Goal: Obtain resource: Download file/media

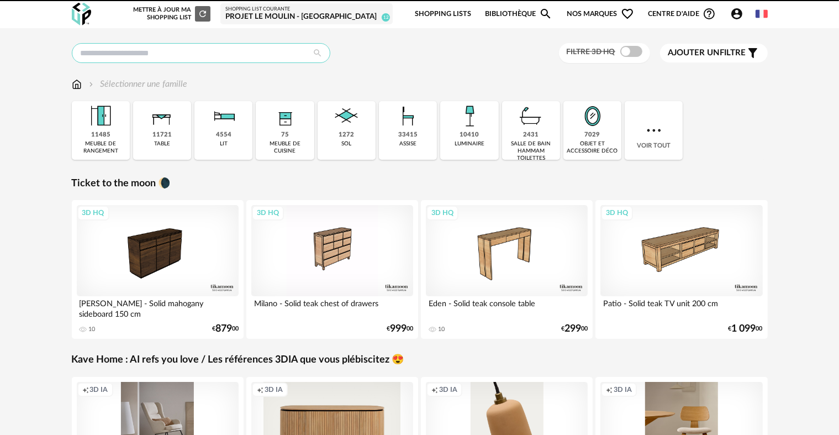
click at [223, 60] on input "text" at bounding box center [201, 53] width 259 height 20
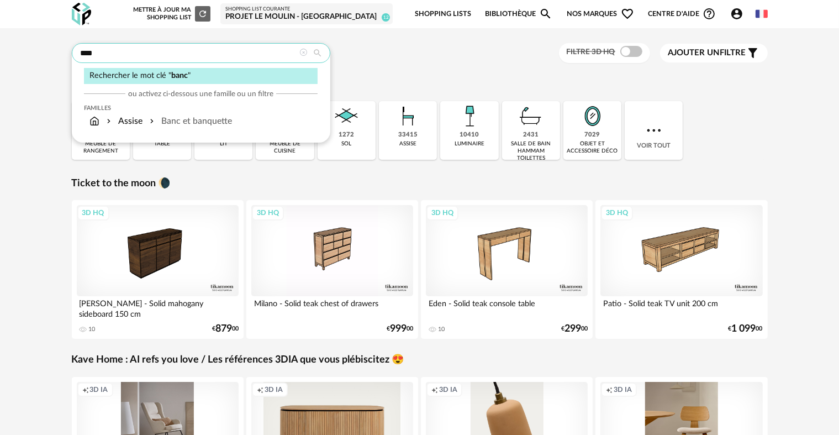
type input "****"
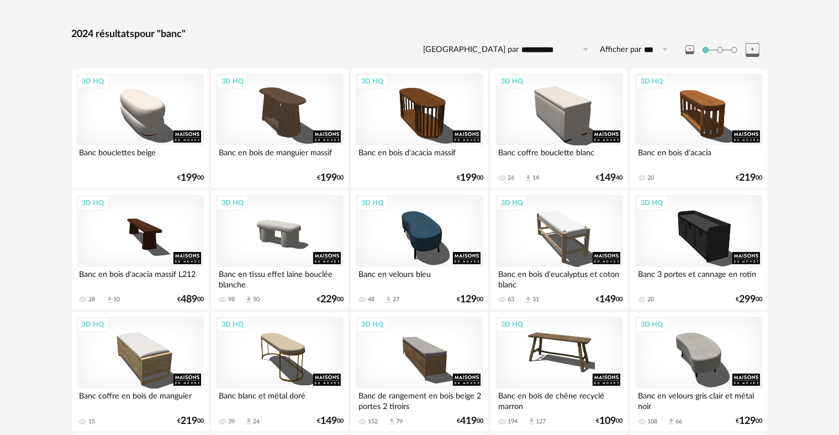
scroll to position [365, 0]
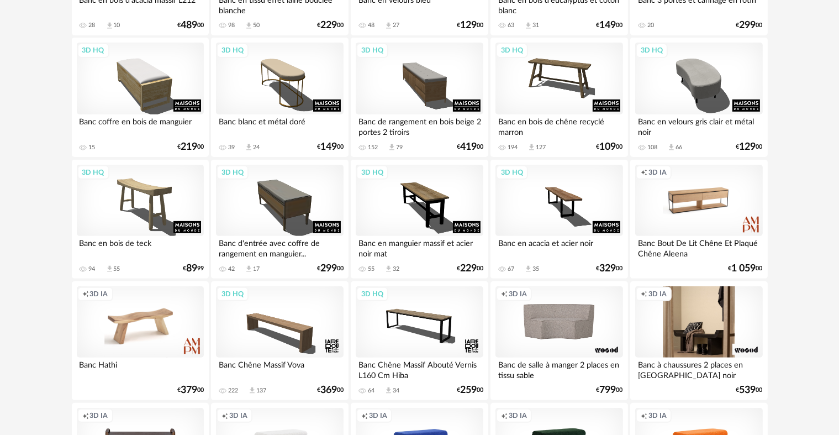
drag, startPoint x: 844, startPoint y: 132, endPoint x: 678, endPoint y: 327, distance: 256.8
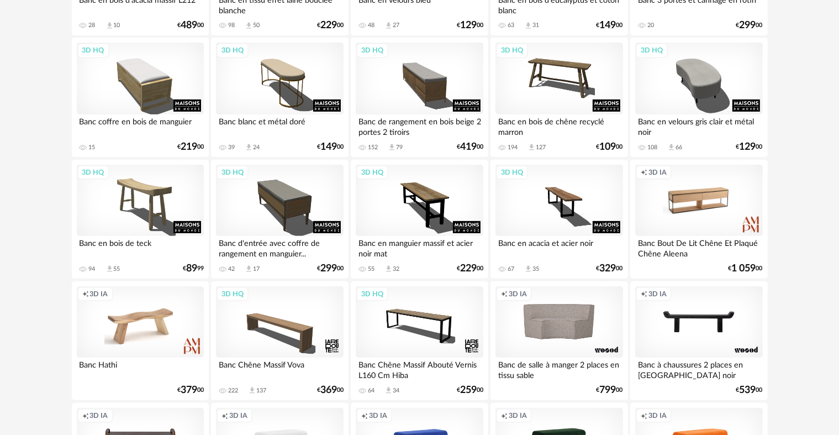
drag, startPoint x: 678, startPoint y: 327, endPoint x: 827, endPoint y: 339, distance: 149.7
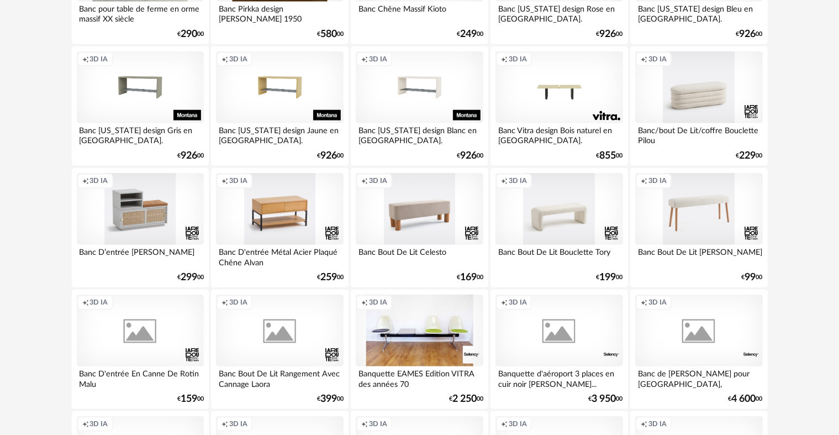
scroll to position [0, 0]
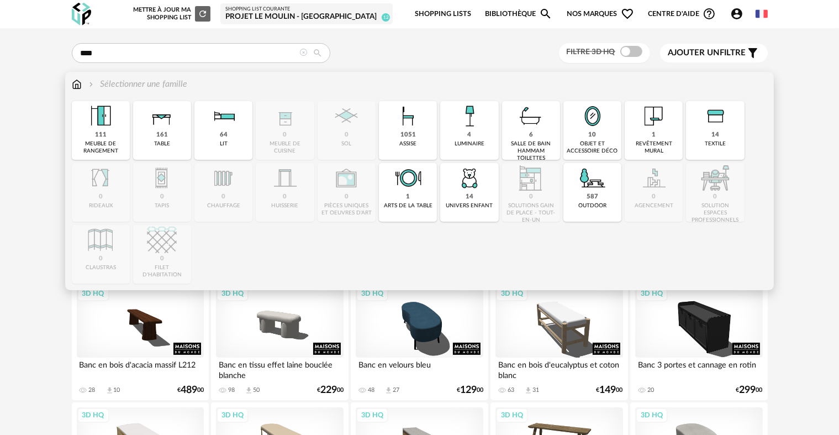
click at [72, 83] on img at bounding box center [77, 84] width 10 height 13
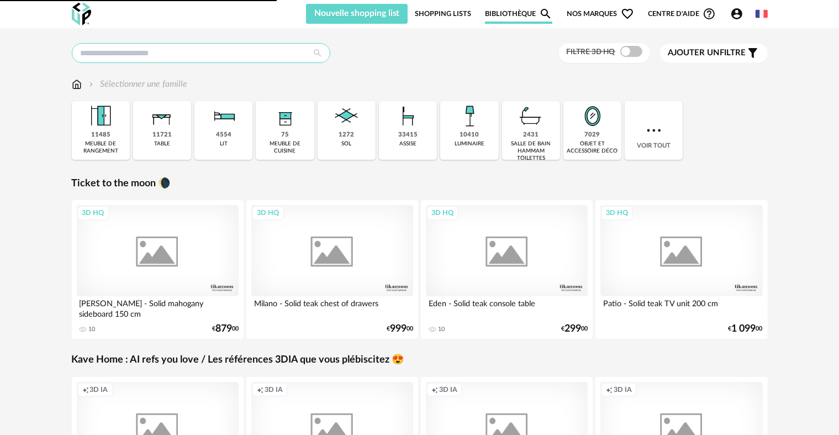
click at [144, 61] on input "text" at bounding box center [201, 53] width 259 height 20
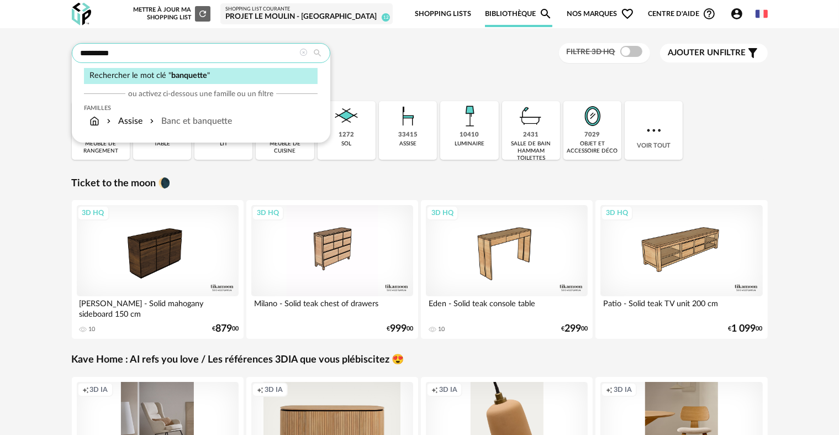
type input "*********"
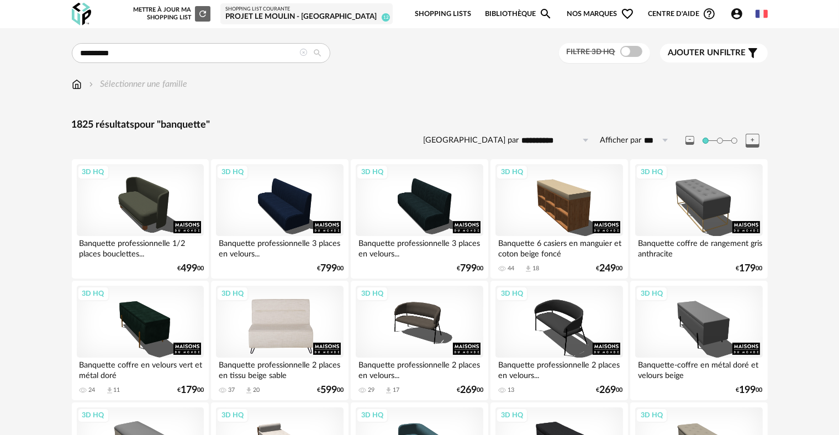
click at [283, 316] on div "3D HQ" at bounding box center [279, 322] width 127 height 72
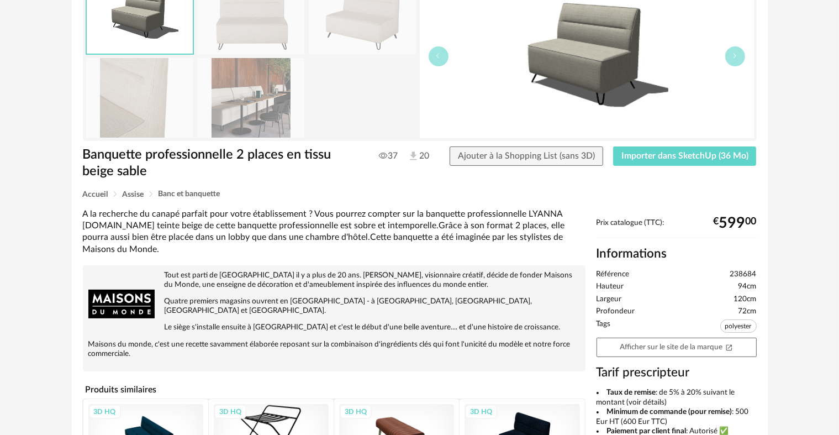
scroll to position [113, 0]
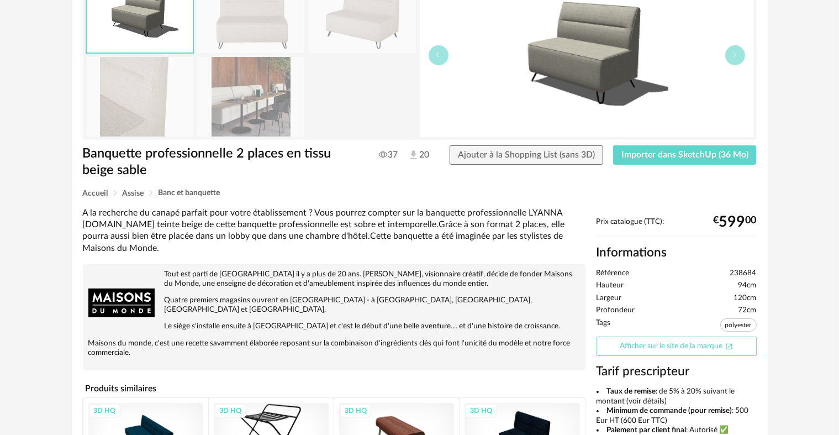
click at [628, 348] on link "Afficher sur le site de la marque Open In New icon" at bounding box center [677, 346] width 160 height 19
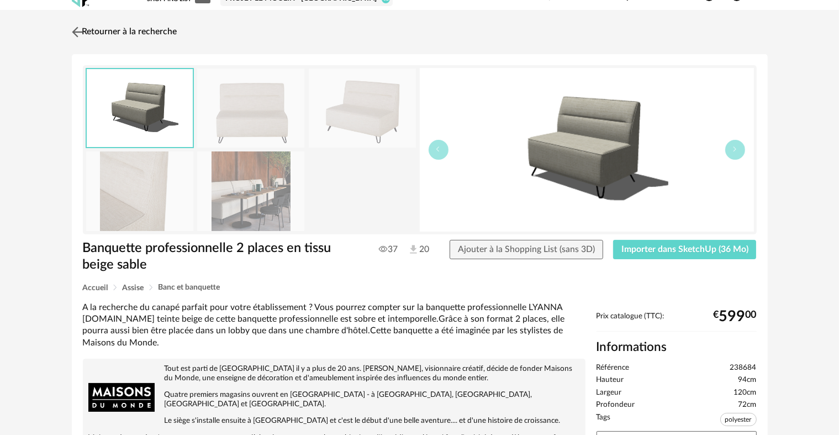
click at [153, 43] on link "Retourner à la recherche" at bounding box center [123, 32] width 108 height 24
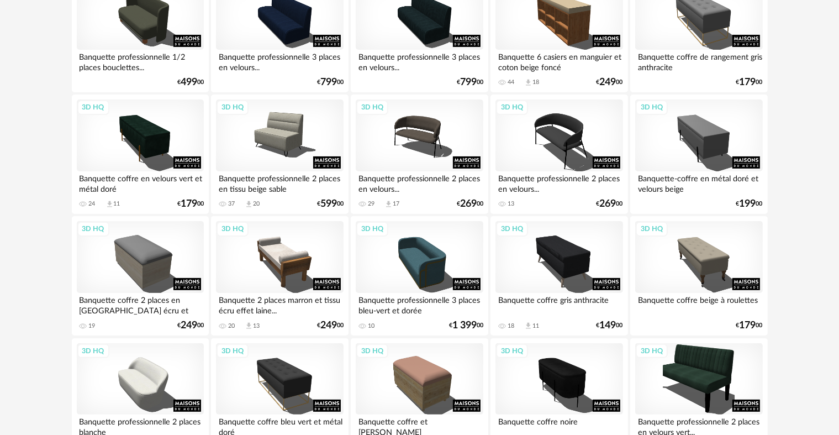
scroll to position [190, 0]
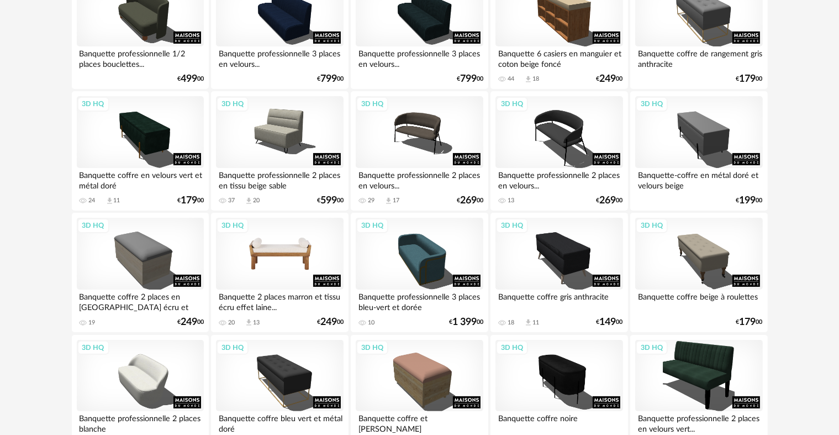
click at [290, 269] on div "3D HQ" at bounding box center [279, 254] width 127 height 72
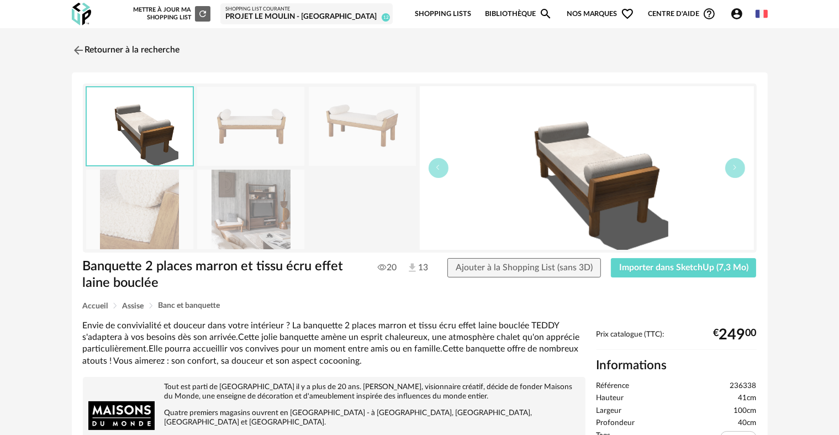
click at [252, 238] on img at bounding box center [250, 209] width 107 height 79
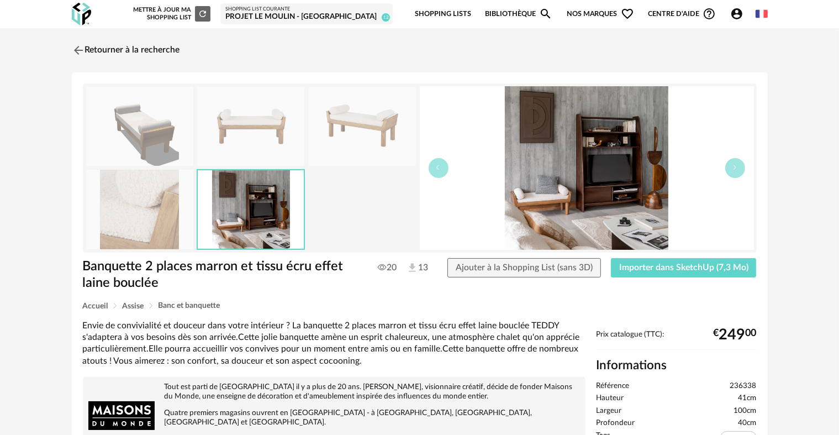
click at [232, 162] on img at bounding box center [250, 126] width 107 height 79
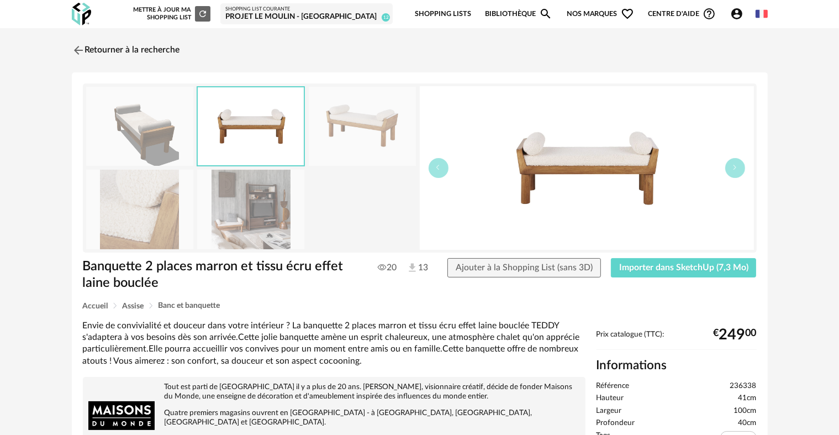
click at [301, 149] on img at bounding box center [251, 126] width 106 height 78
click at [309, 156] on img at bounding box center [362, 126] width 107 height 79
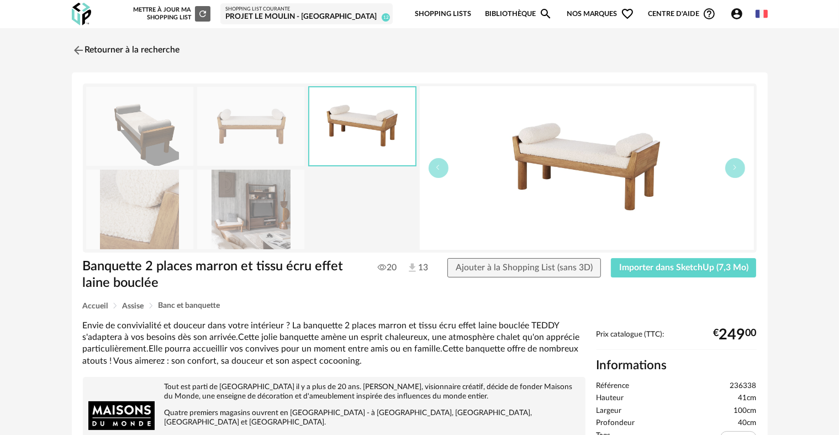
click at [164, 210] on img at bounding box center [139, 209] width 107 height 79
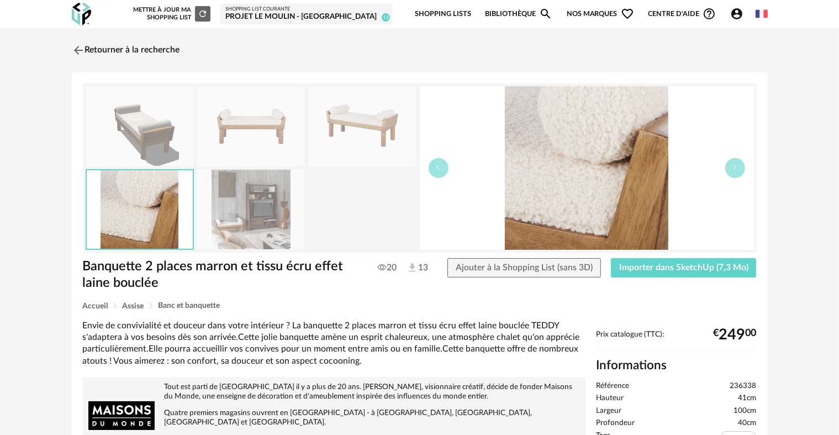
click at [264, 235] on img at bounding box center [250, 209] width 107 height 79
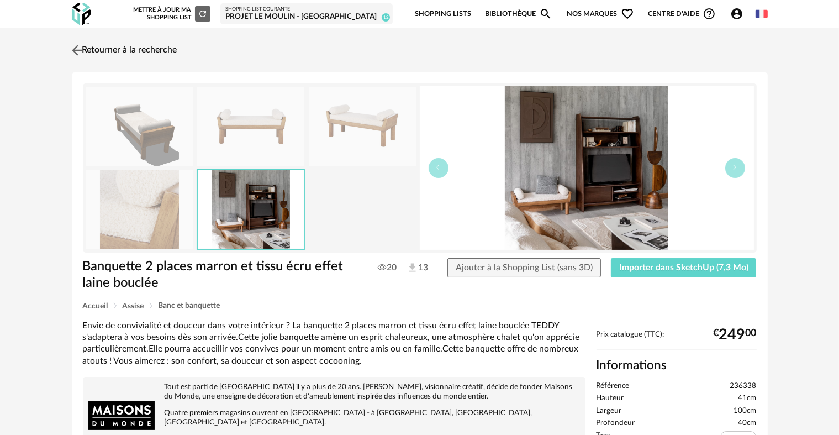
click at [96, 59] on link "Retourner à la recherche" at bounding box center [123, 50] width 108 height 24
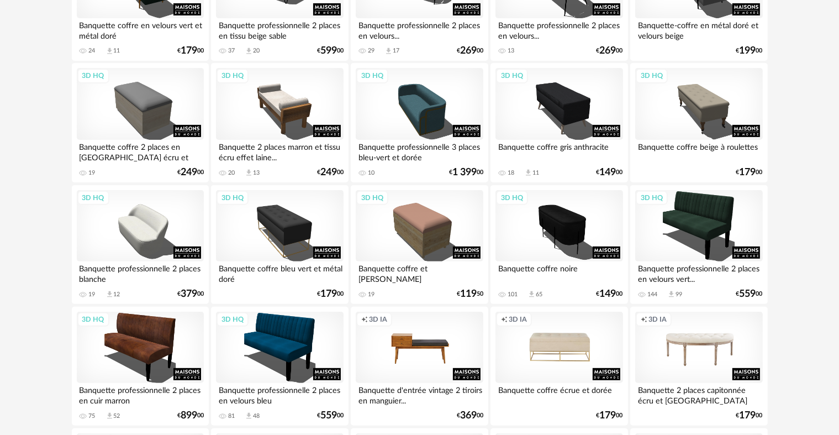
scroll to position [343, 0]
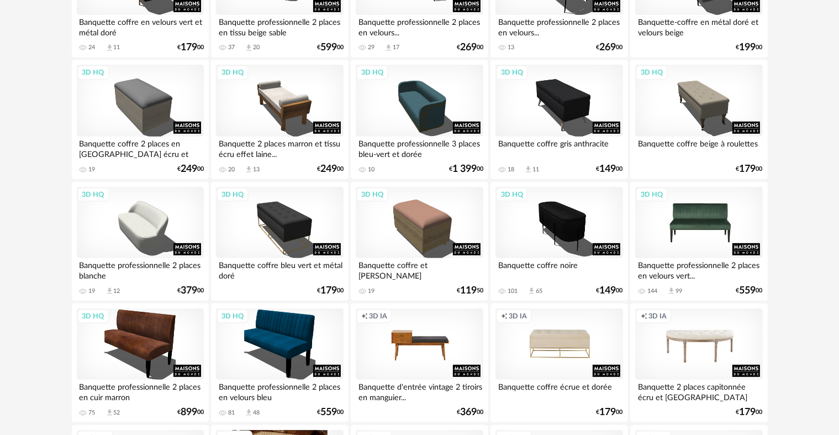
click at [697, 195] on div "3D HQ" at bounding box center [698, 223] width 127 height 72
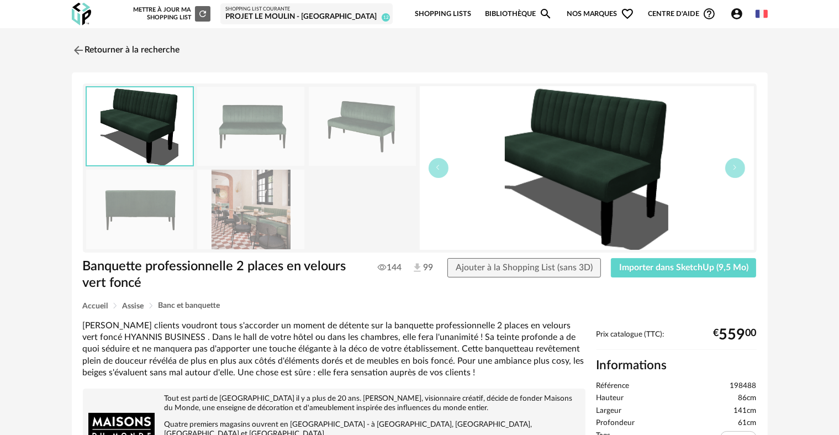
click at [271, 229] on img at bounding box center [250, 209] width 107 height 79
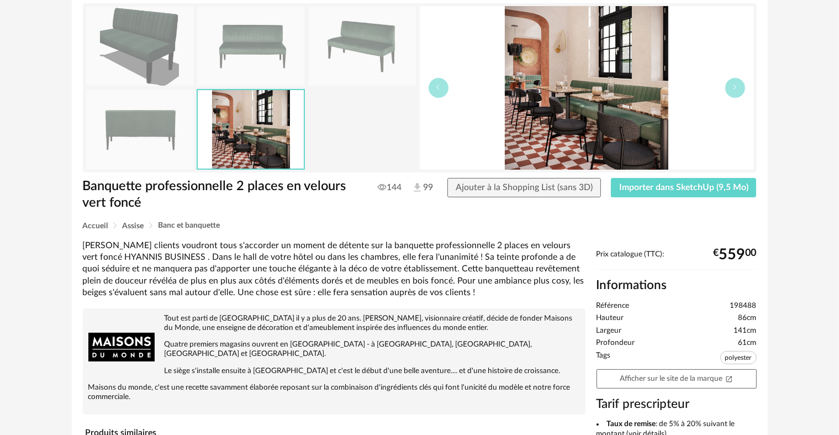
scroll to position [82, 0]
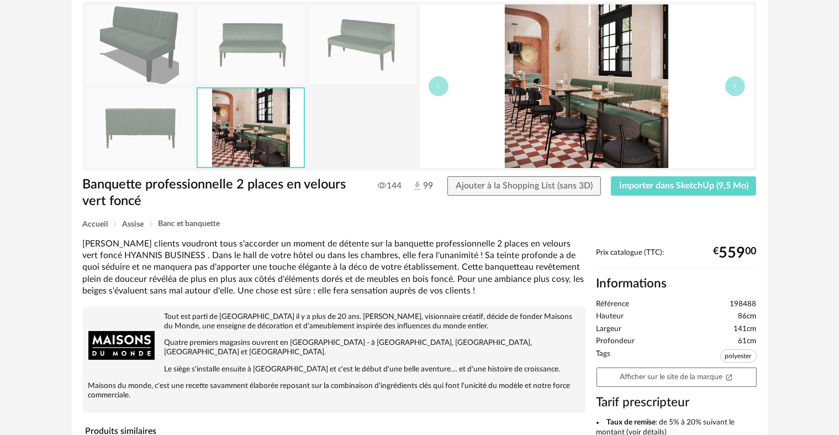
click at [669, 378] on link "Afficher sur le site de la marque Open In New icon" at bounding box center [677, 376] width 160 height 19
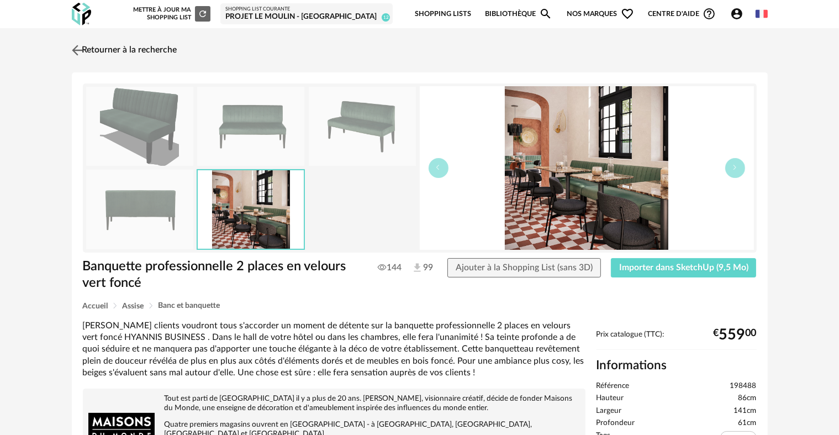
click at [176, 49] on link "Retourner à la recherche" at bounding box center [123, 50] width 108 height 24
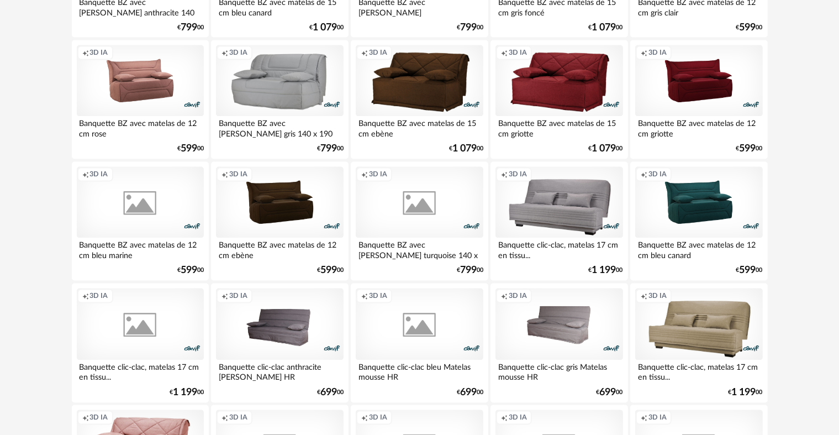
scroll to position [2229, 0]
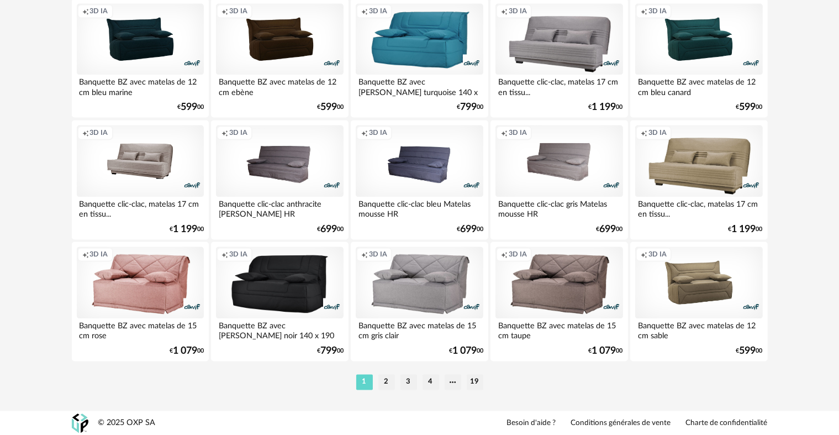
click at [376, 381] on ul "1 2 3 4 19" at bounding box center [420, 381] width 133 height 15
click at [381, 382] on li "2" at bounding box center [387, 381] width 17 height 15
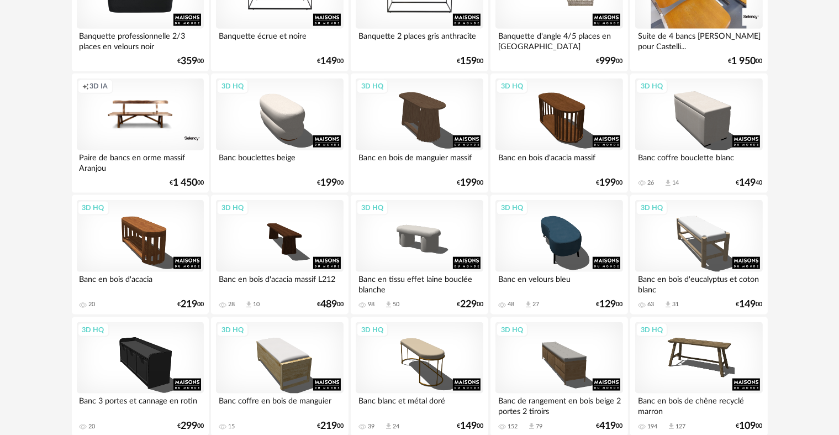
scroll to position [1429, 0]
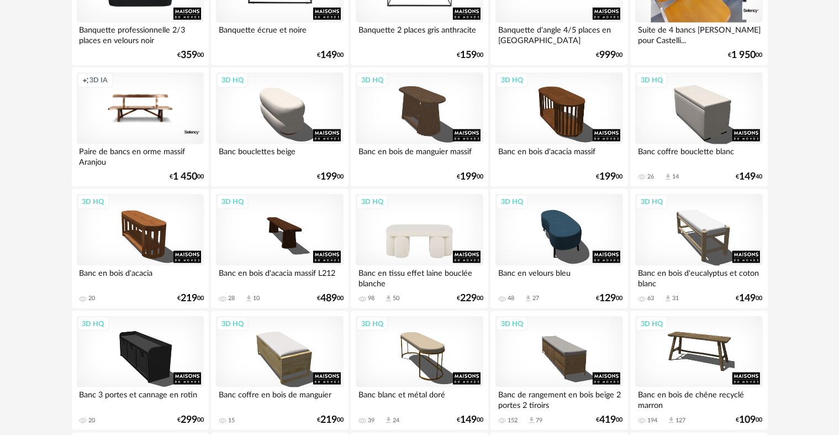
click at [454, 245] on div "3D HQ" at bounding box center [419, 230] width 127 height 72
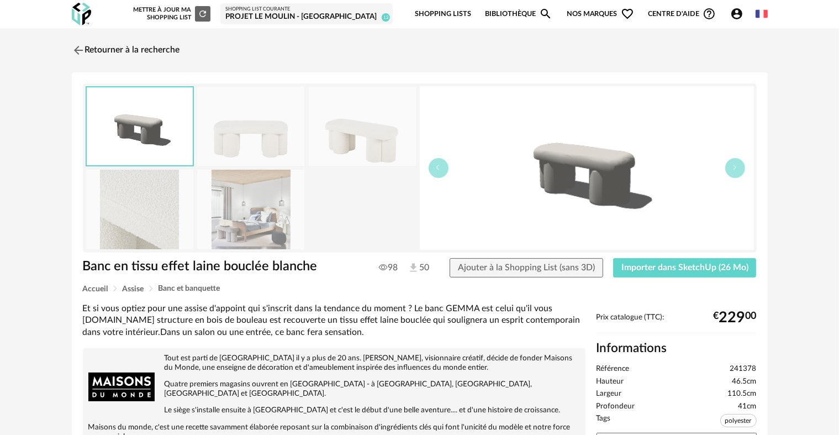
click at [241, 224] on img at bounding box center [250, 209] width 107 height 79
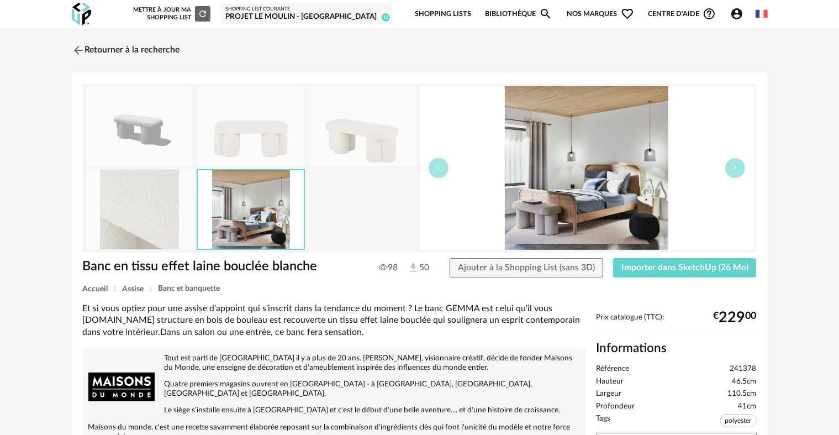
drag, startPoint x: 199, startPoint y: 170, endPoint x: 106, endPoint y: 219, distance: 105.1
click at [106, 219] on img at bounding box center [139, 209] width 107 height 79
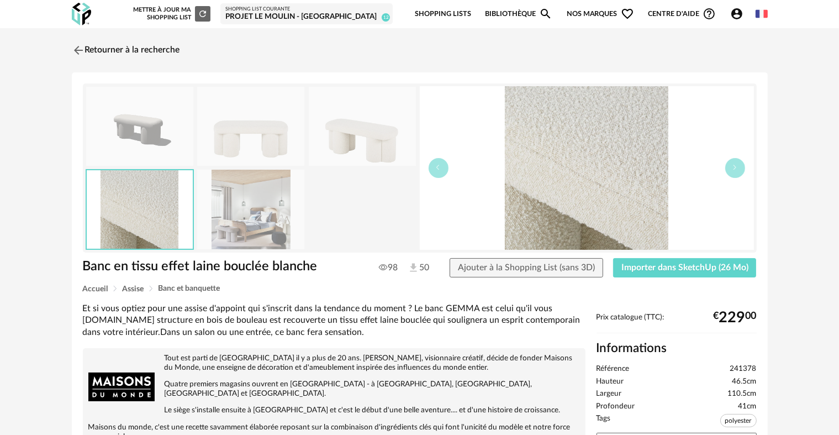
click at [228, 132] on img at bounding box center [250, 126] width 107 height 79
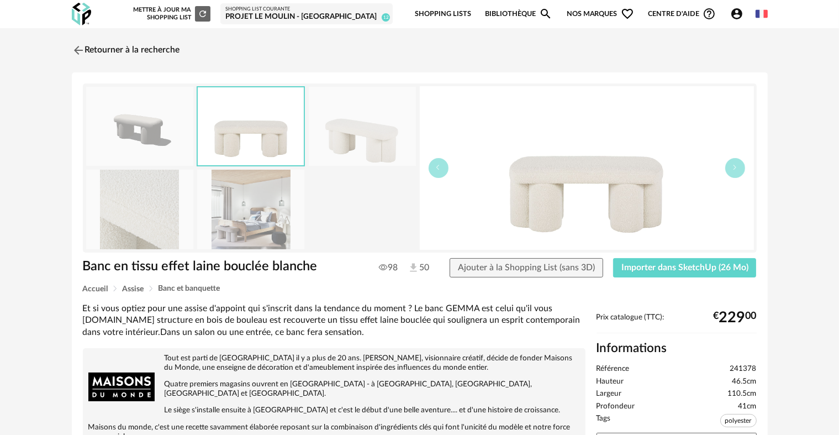
click at [315, 144] on img at bounding box center [362, 126] width 107 height 79
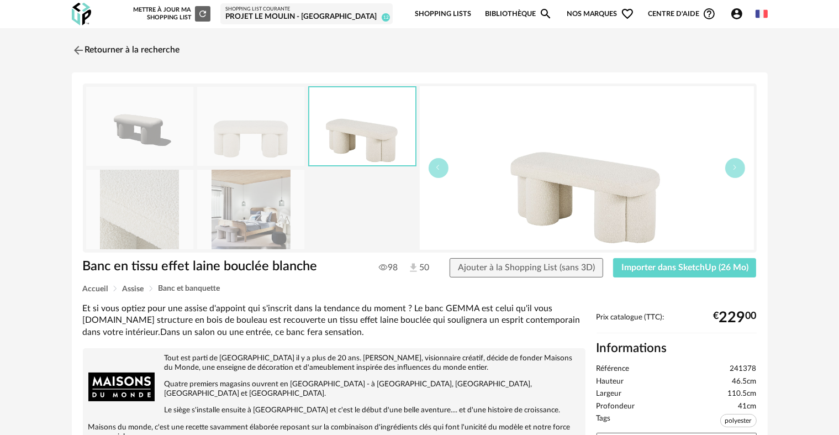
click at [209, 188] on img at bounding box center [250, 209] width 107 height 79
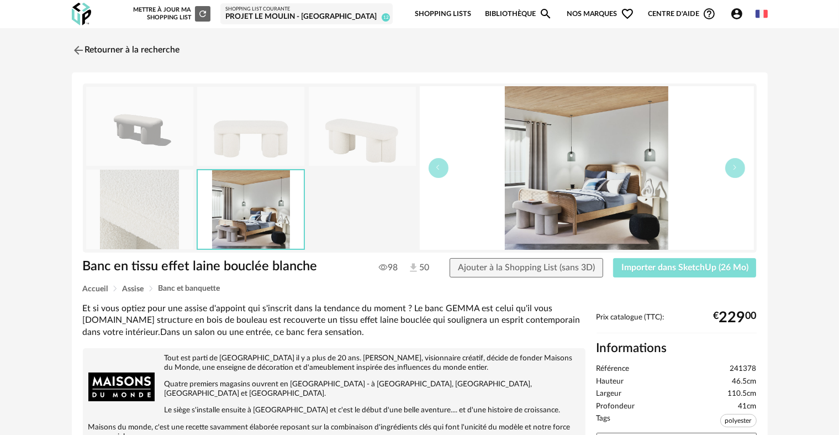
click at [670, 263] on span "Importer dans SketchUp (26 Mo)" at bounding box center [685, 267] width 127 height 9
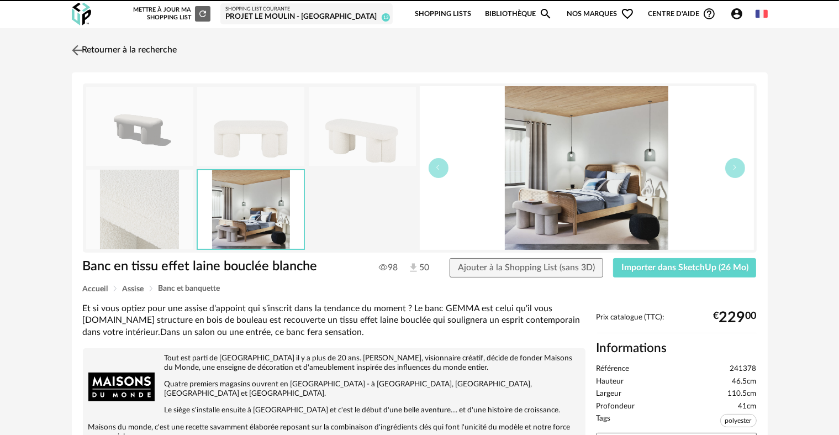
click at [129, 42] on link "Retourner à la recherche" at bounding box center [123, 50] width 108 height 24
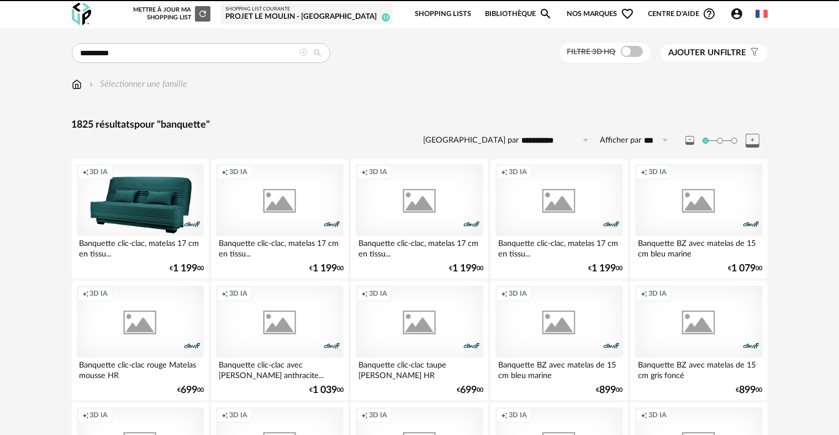
scroll to position [1429, 0]
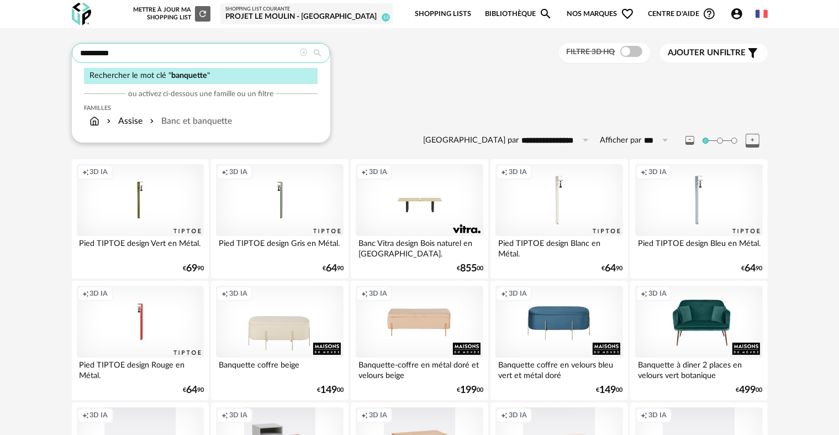
click at [296, 50] on input "*********" at bounding box center [201, 53] width 259 height 20
click at [301, 52] on icon at bounding box center [304, 53] width 8 height 8
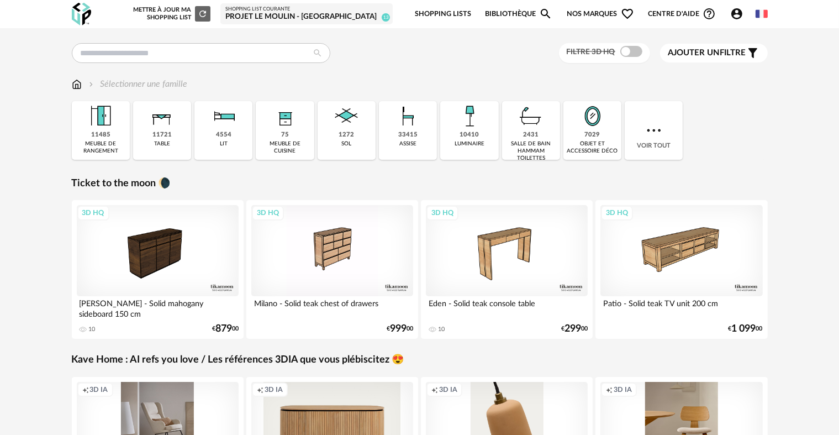
click at [333, 16] on div "Projet Le Moulin - [GEOGRAPHIC_DATA]" at bounding box center [306, 17] width 162 height 10
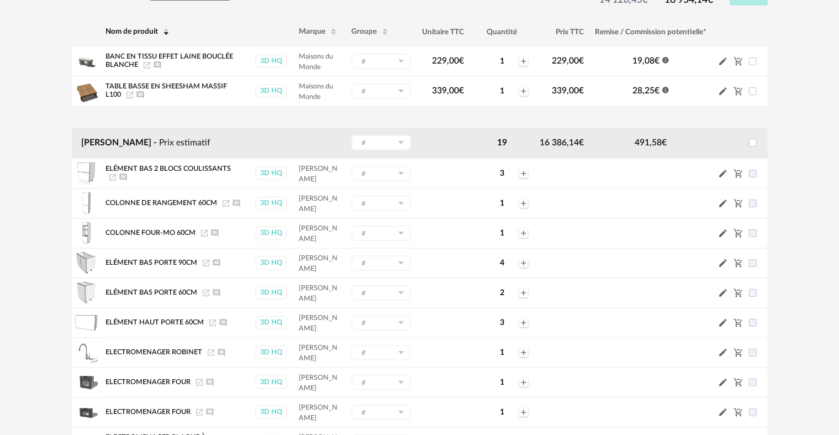
scroll to position [171, 0]
click at [756, 146] on td at bounding box center [740, 142] width 55 height 31
click at [753, 139] on span at bounding box center [753, 142] width 8 height 8
drag, startPoint x: 753, startPoint y: 139, endPoint x: 738, endPoint y: 166, distance: 30.2
click at [738, 166] on td "Pencil icon Cart Minus icon" at bounding box center [740, 173] width 55 height 30
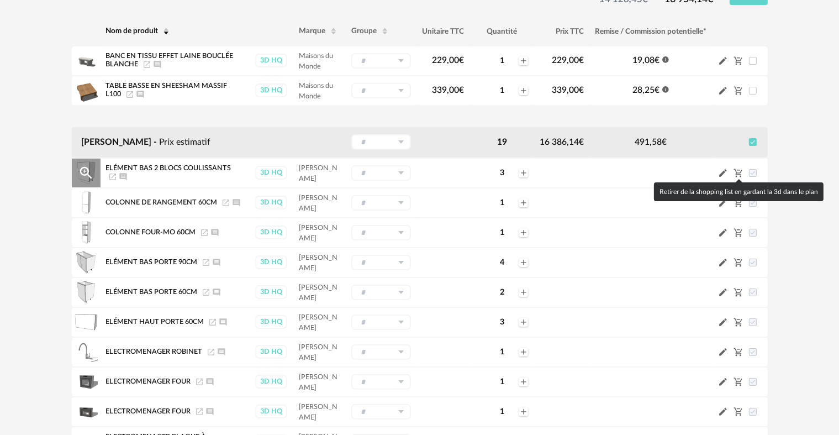
click at [738, 170] on icon "Cart Minus icon" at bounding box center [739, 173] width 10 height 10
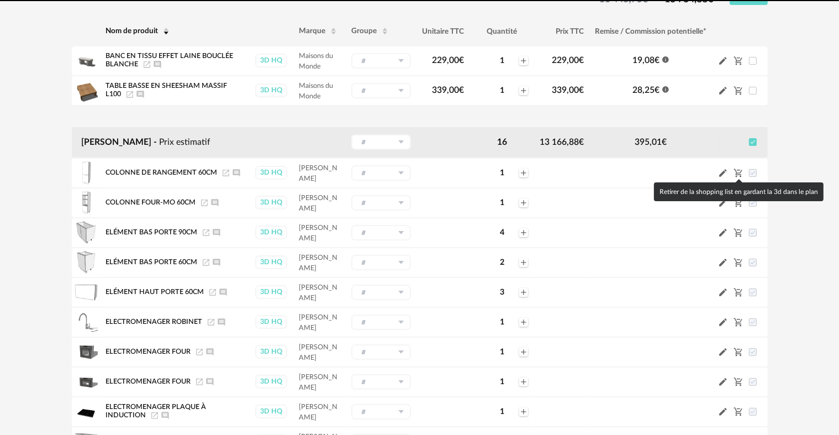
click at [738, 170] on icon "Cart Minus icon" at bounding box center [739, 173] width 10 height 10
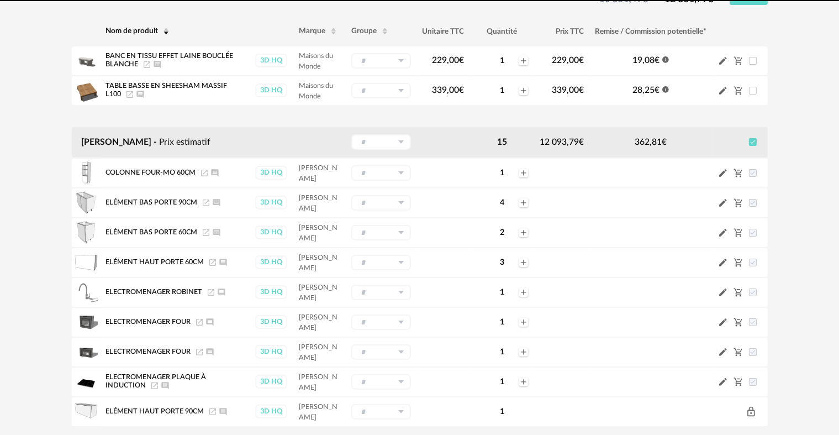
click at [738, 170] on icon "Cart Minus icon" at bounding box center [739, 173] width 10 height 10
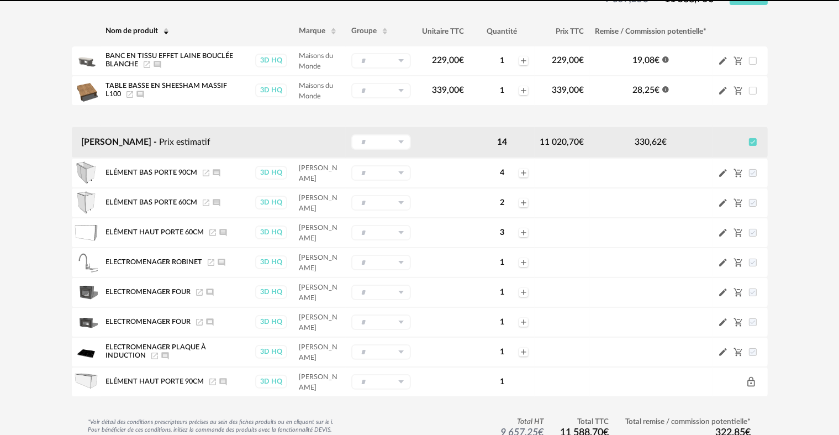
click at [738, 170] on icon "Cart Minus icon" at bounding box center [739, 173] width 10 height 10
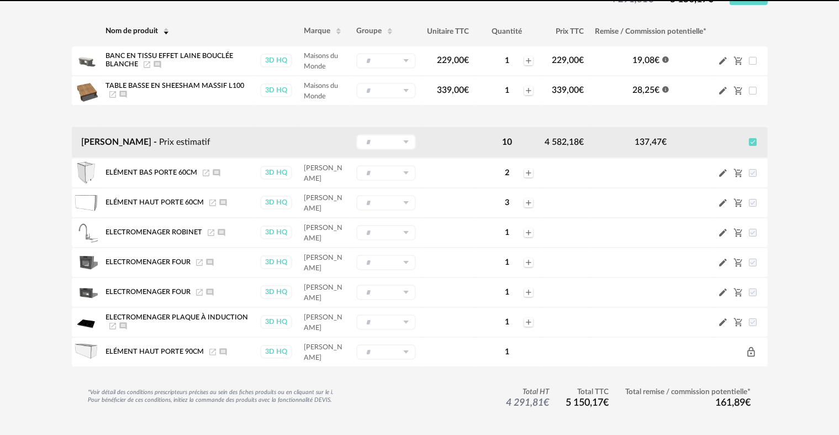
click at [738, 170] on body "Nouvelle shopping list Mettre à jour ma Shopping List Refresh icon Shopping Lis…" at bounding box center [419, 251] width 839 height 845
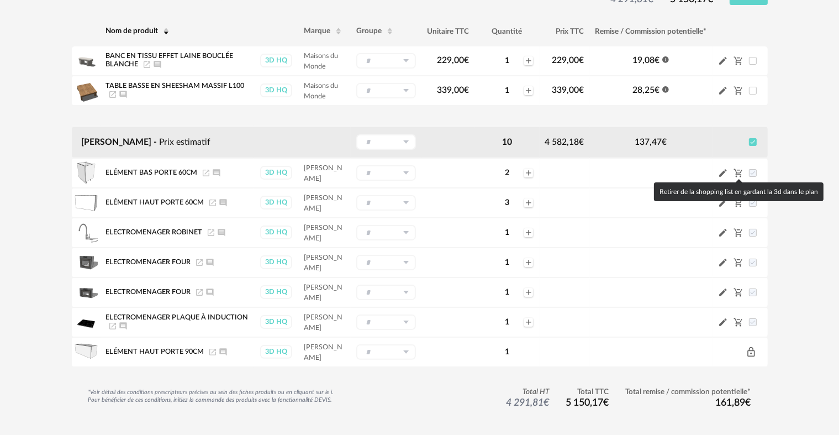
click at [738, 170] on icon "Cart Minus icon" at bounding box center [739, 173] width 10 height 10
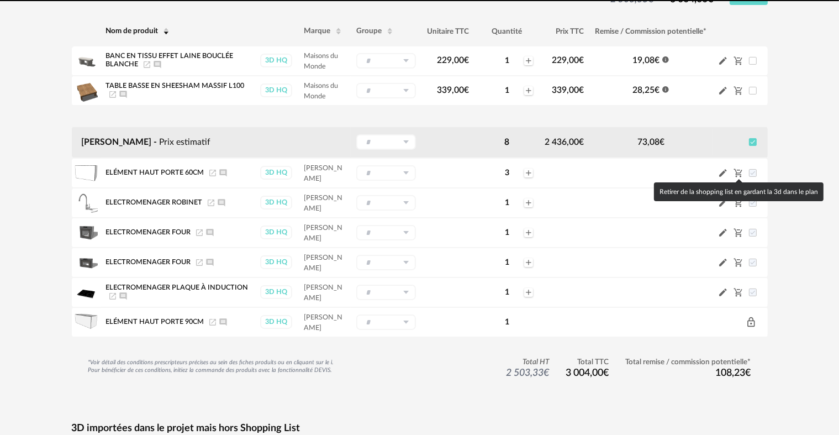
click at [738, 170] on icon "Cart Minus icon" at bounding box center [739, 173] width 10 height 10
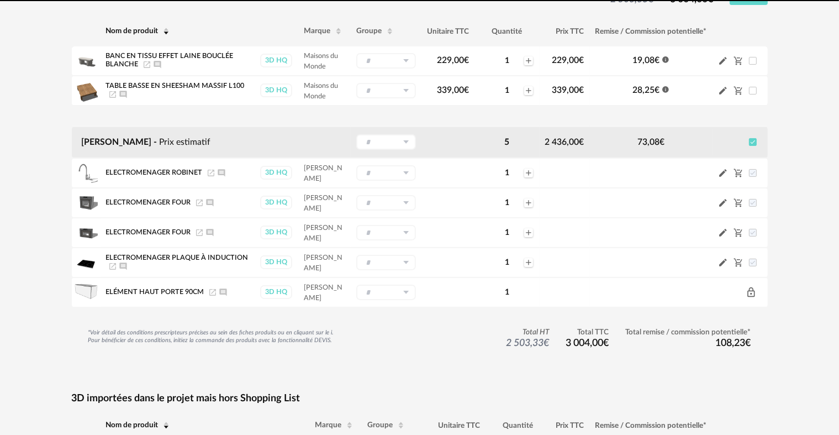
click at [738, 170] on body "Nouvelle shopping list Mettre à jour ma Shopping List Refresh icon Shopping Lis…" at bounding box center [419, 251] width 839 height 845
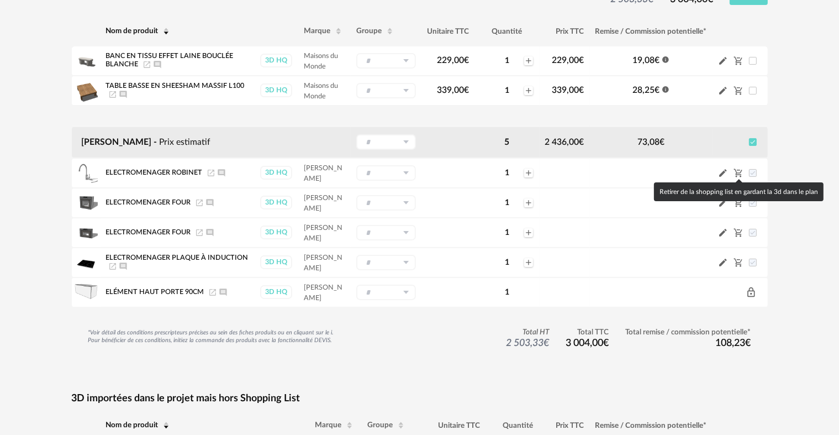
click at [738, 170] on icon "Cart Minus icon" at bounding box center [739, 173] width 10 height 10
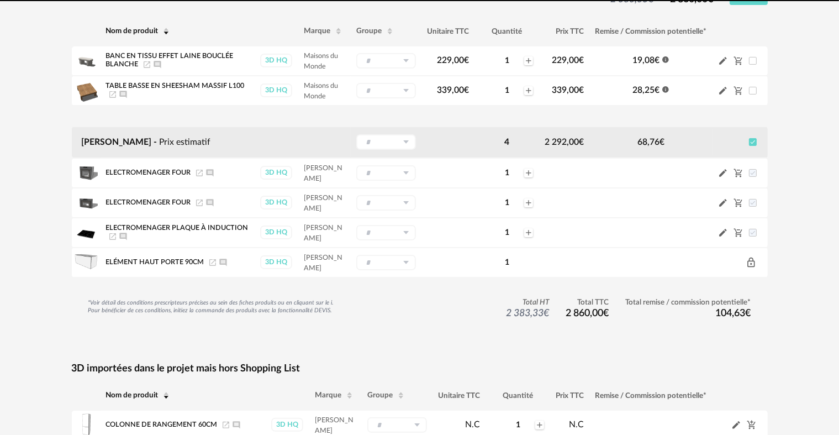
click at [738, 170] on icon "Cart Minus icon" at bounding box center [739, 173] width 10 height 10
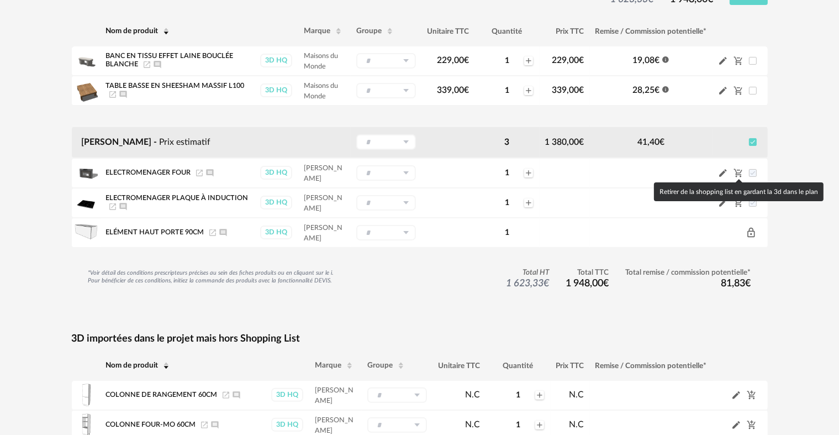
click at [738, 170] on body "Nouvelle shopping list Mettre à jour ma Shopping List Refresh icon Shopping Lis…" at bounding box center [419, 251] width 839 height 845
click at [738, 170] on icon "Cart Minus icon" at bounding box center [739, 173] width 10 height 10
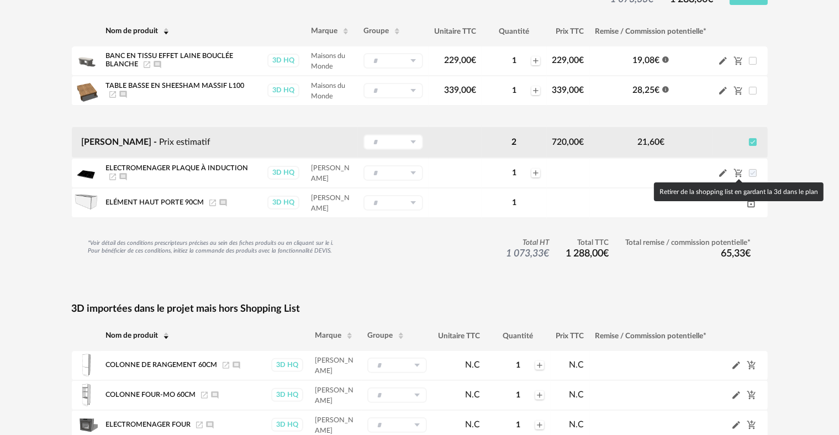
click at [738, 170] on icon "Cart Minus icon" at bounding box center [739, 173] width 10 height 10
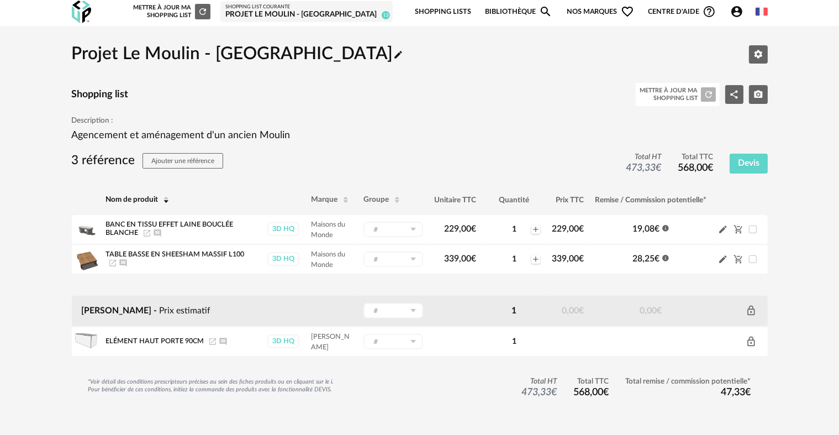
scroll to position [1, 0]
click at [180, 11] on div "Mettre à jour ma Shopping List Refresh icon" at bounding box center [171, 12] width 80 height 15
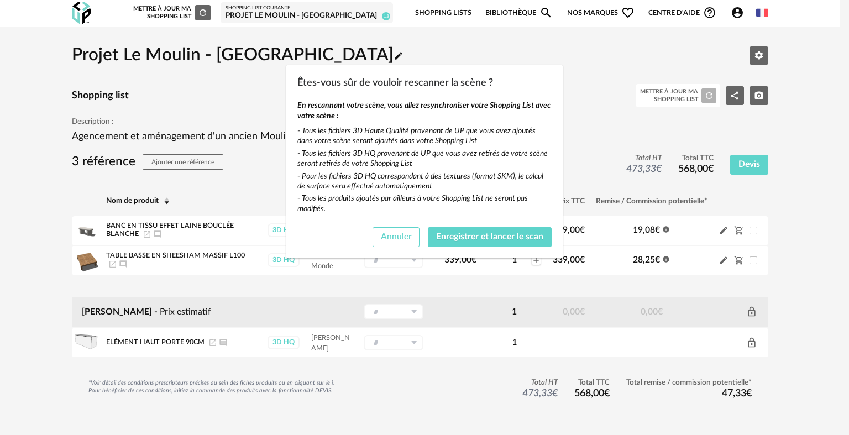
click at [402, 237] on span "Annuler" at bounding box center [396, 236] width 31 height 9
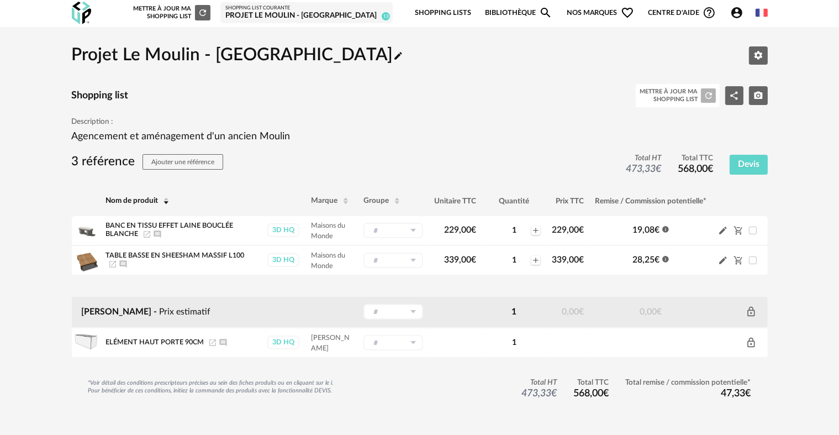
click at [85, 19] on img at bounding box center [81, 13] width 19 height 23
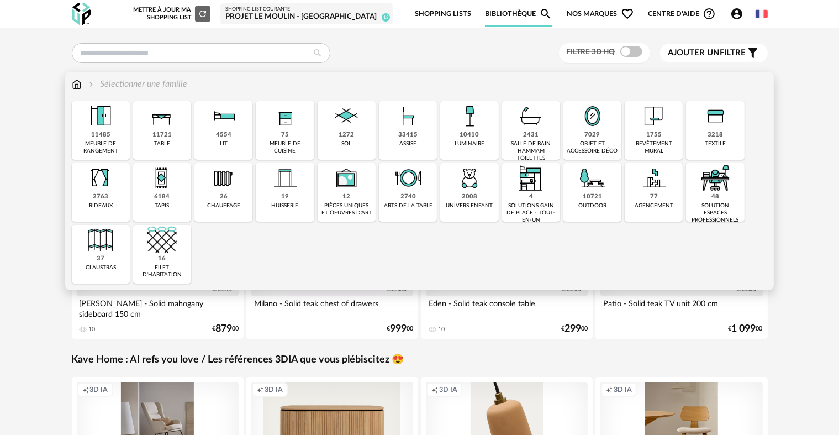
click at [146, 145] on div "11721 table" at bounding box center [162, 130] width 58 height 59
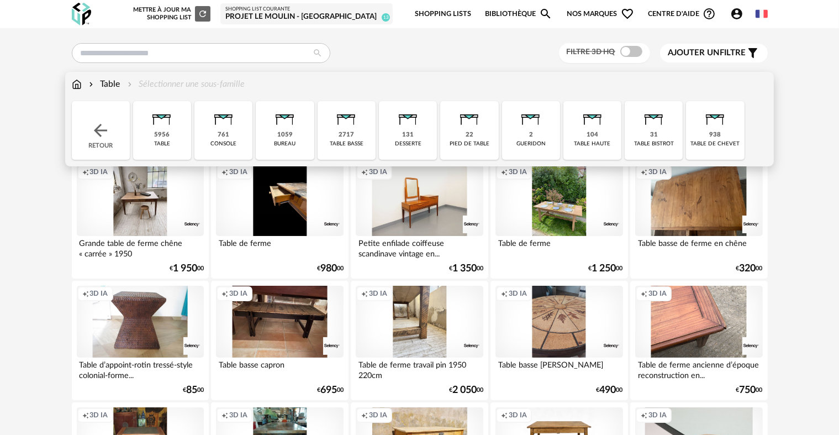
click at [167, 135] on div "5956" at bounding box center [161, 135] width 15 height 8
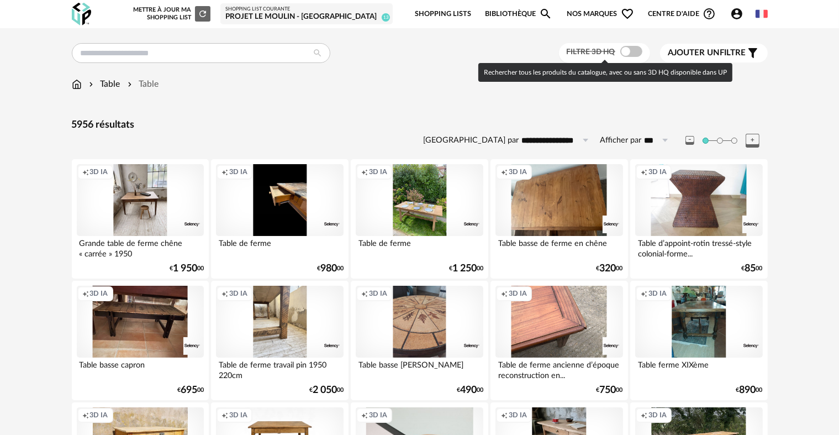
click at [627, 56] on span at bounding box center [632, 51] width 22 height 11
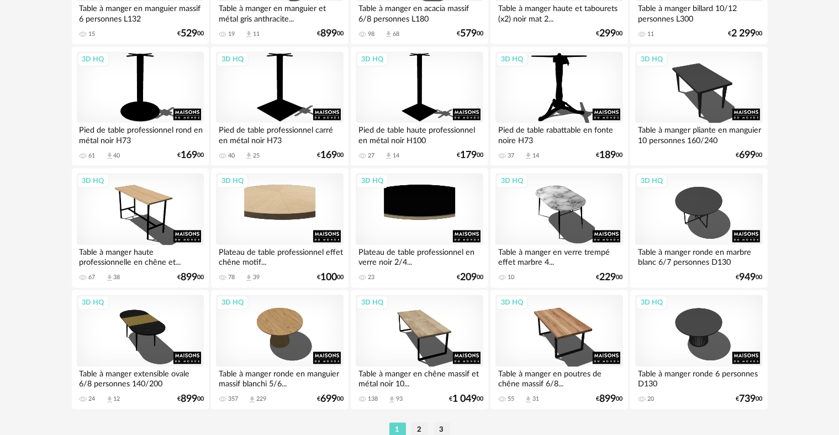
scroll to position [2229, 0]
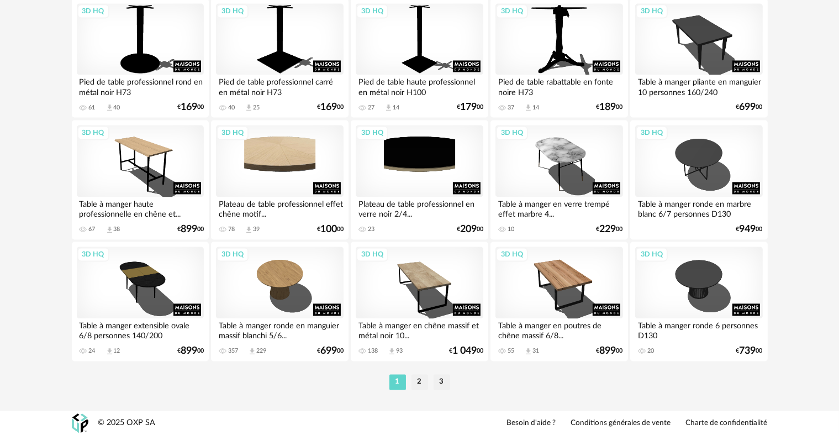
drag, startPoint x: 415, startPoint y: 375, endPoint x: 418, endPoint y: 385, distance: 10.0
click at [418, 385] on li "2" at bounding box center [420, 381] width 17 height 15
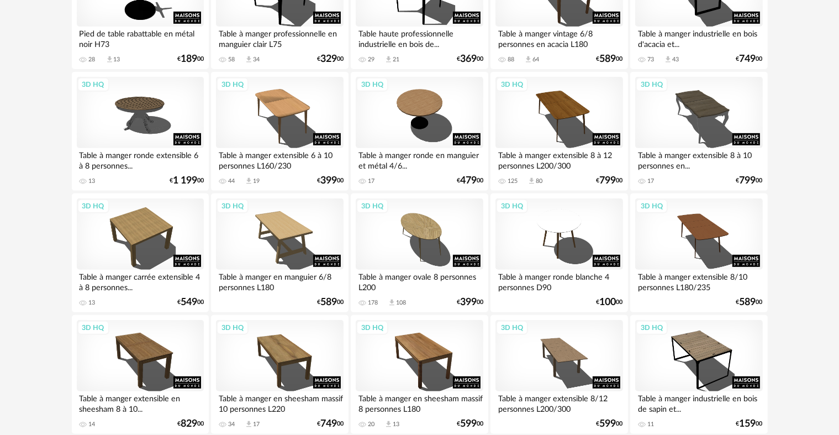
scroll to position [515, 0]
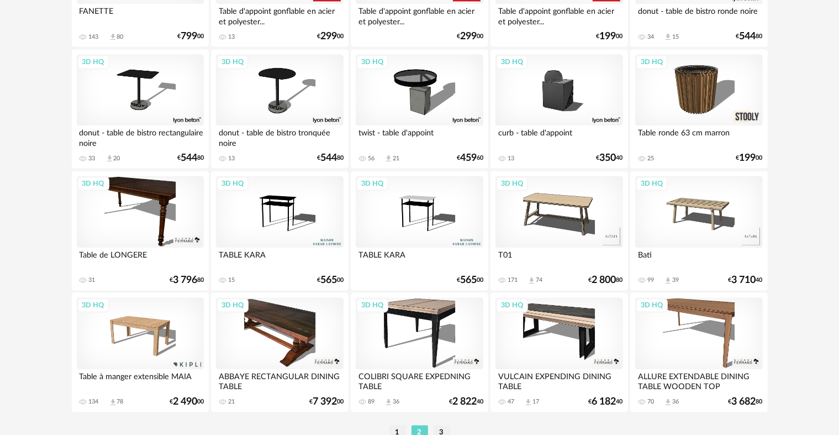
scroll to position [2229, 0]
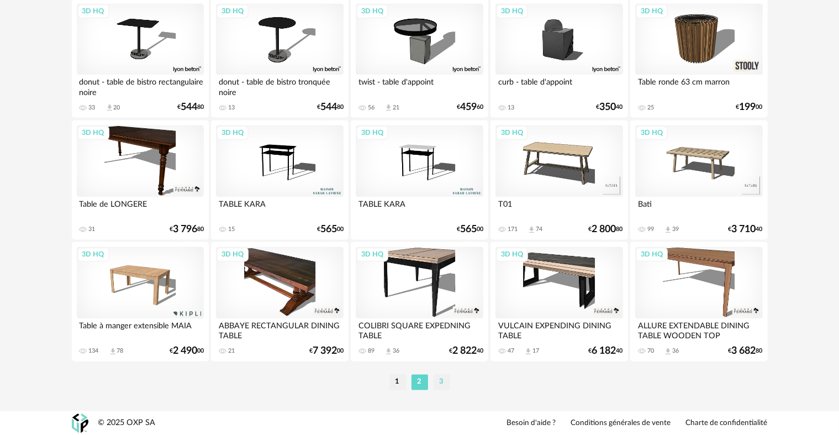
click at [435, 380] on li "3" at bounding box center [442, 381] width 17 height 15
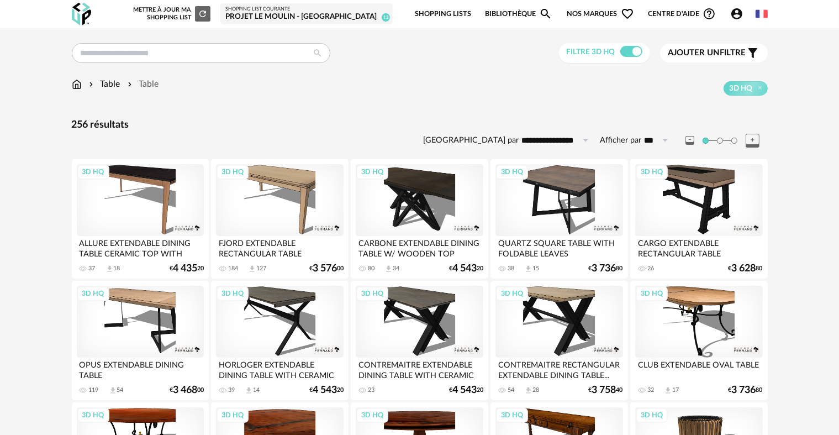
click at [82, 20] on img at bounding box center [81, 14] width 19 height 23
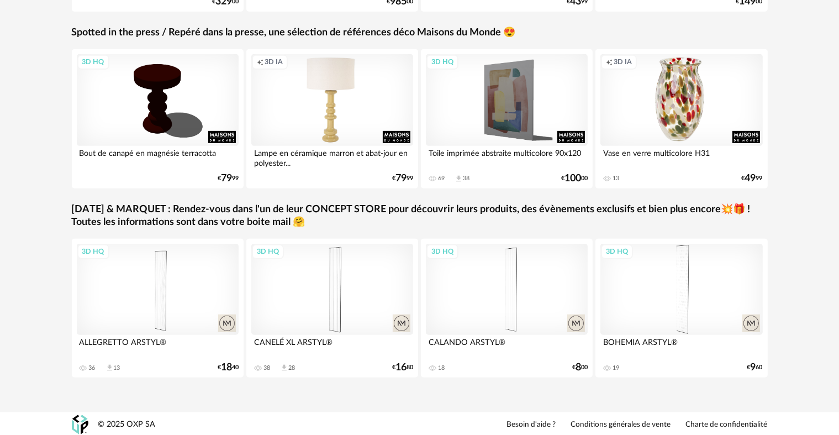
scroll to position [506, 0]
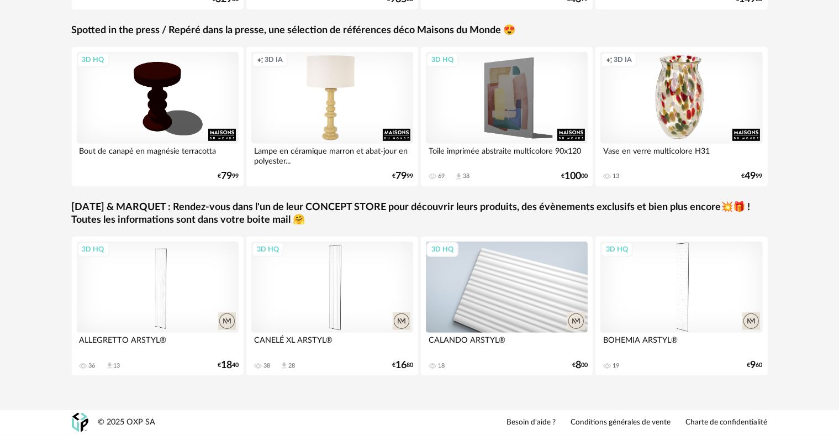
click at [509, 254] on div "3D HQ" at bounding box center [507, 286] width 162 height 91
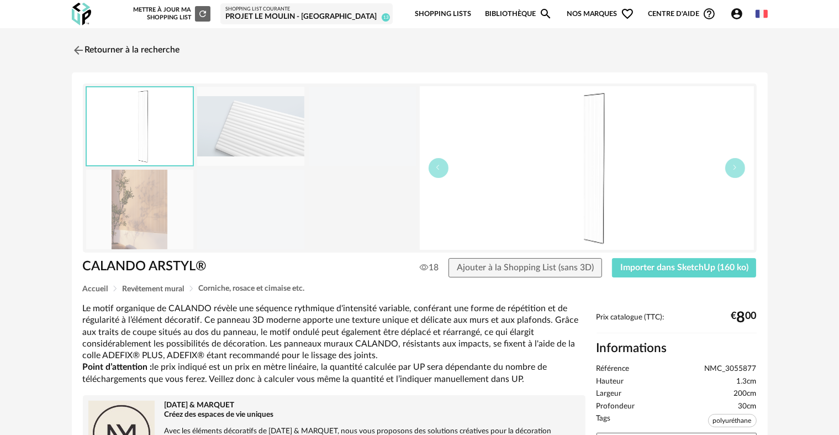
click at [271, 145] on img at bounding box center [250, 126] width 107 height 79
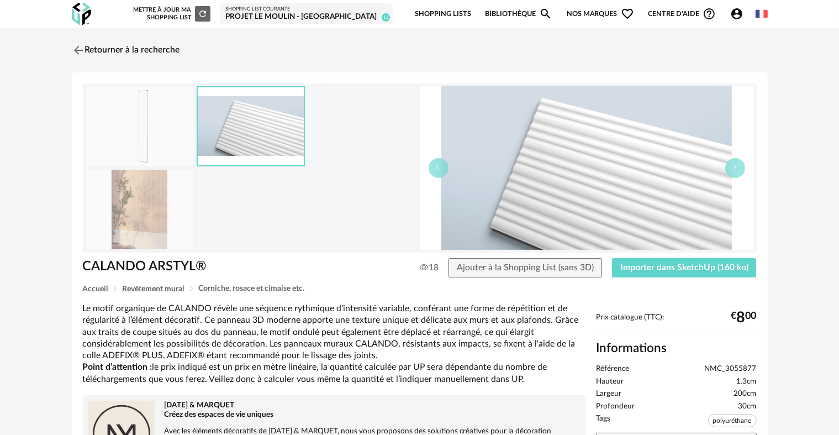
click at [127, 214] on img at bounding box center [139, 209] width 107 height 79
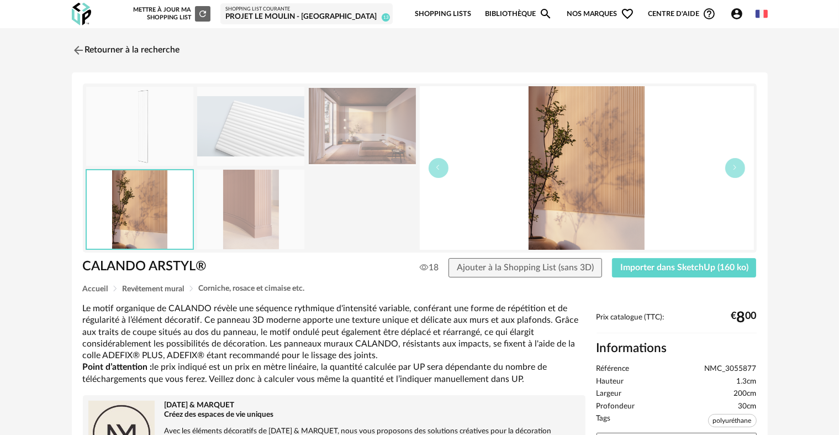
click at [211, 202] on img at bounding box center [250, 209] width 107 height 79
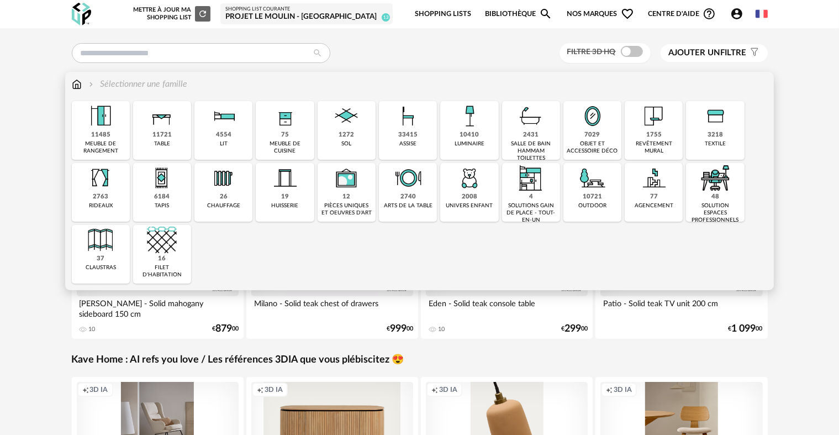
click at [77, 85] on img at bounding box center [77, 84] width 10 height 13
click at [599, 130] on img at bounding box center [593, 116] width 30 height 30
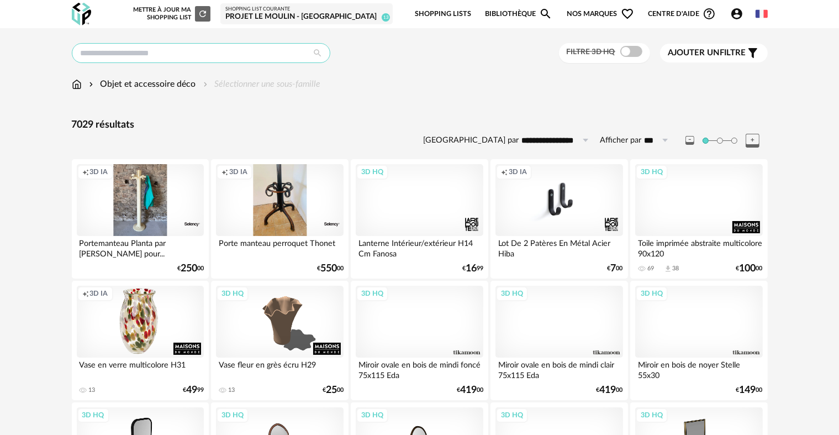
click at [167, 49] on input "text" at bounding box center [201, 53] width 259 height 20
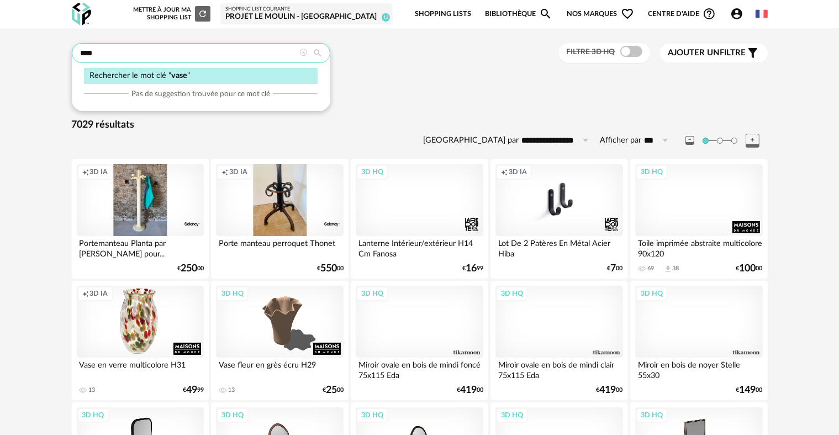
type input "****"
type input "**********"
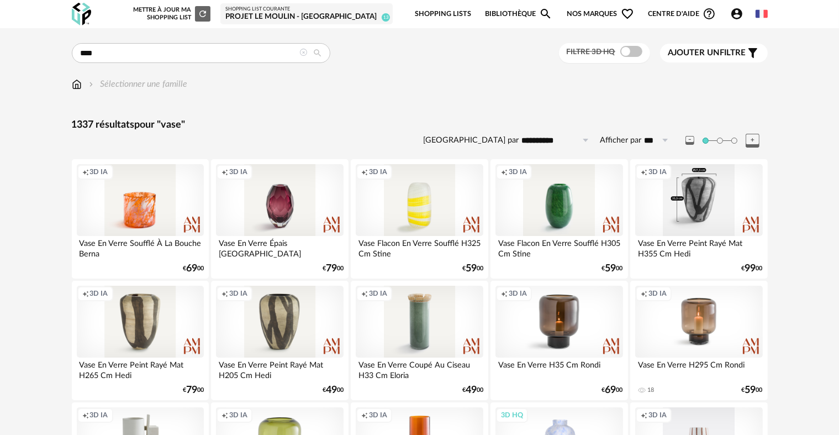
click at [711, 225] on div "Creation icon 3D IA" at bounding box center [698, 200] width 127 height 72
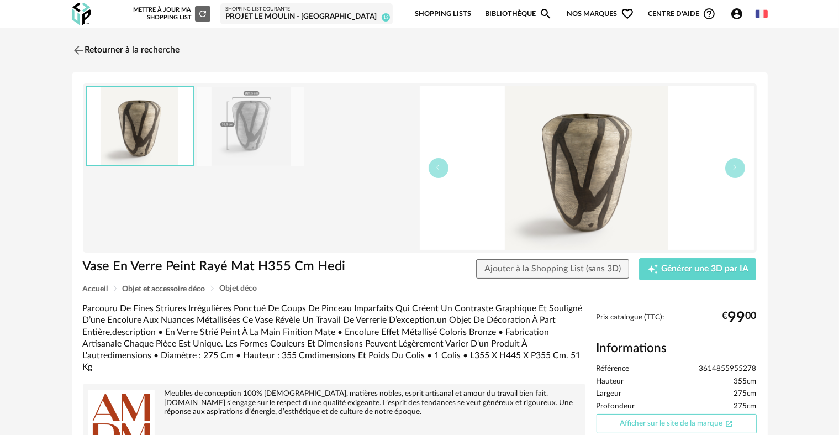
click at [656, 422] on link "Afficher sur le site de la marque Open In New icon" at bounding box center [677, 423] width 160 height 19
click at [561, 274] on button "Ajouter à la Shopping List (sans 3D)" at bounding box center [553, 269] width 154 height 20
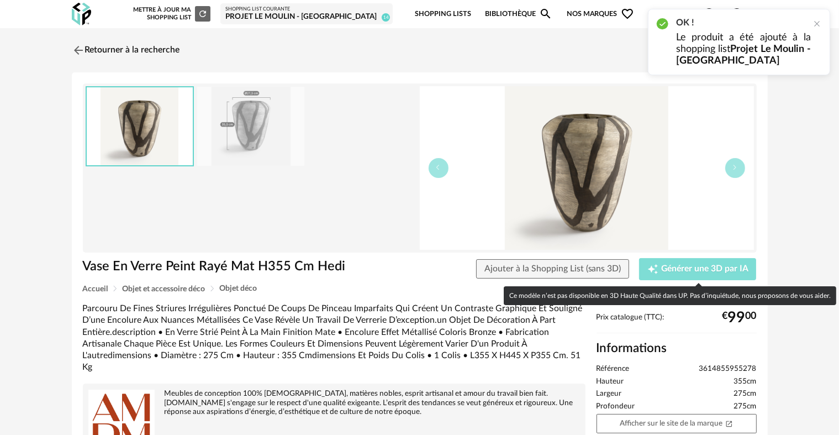
click at [680, 274] on button "Creation icon Générer une 3D par IA" at bounding box center [697, 269] width 117 height 22
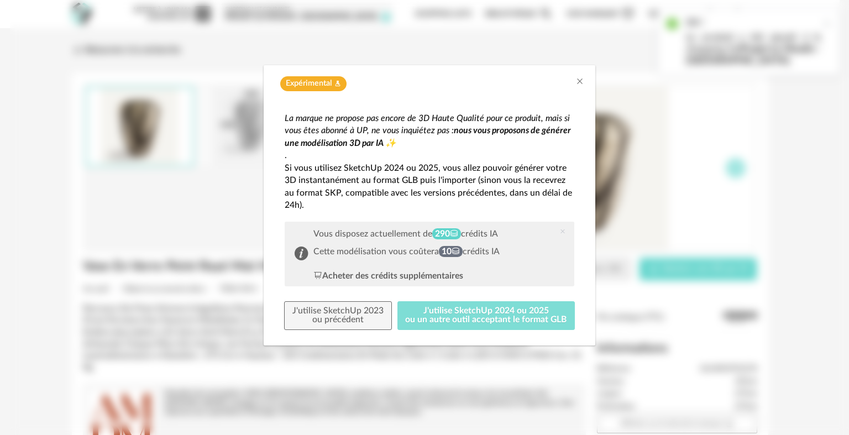
click at [466, 309] on button "J'utilise SketchUp 2024 ou 2025 ou un autre outil acceptant le format GLB" at bounding box center [486, 315] width 178 height 29
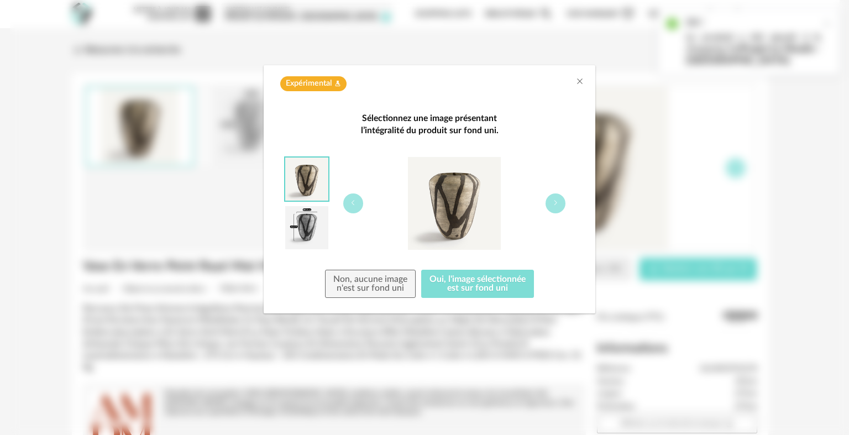
click at [462, 280] on button "Oui, l'image sélectionnée est sur fond uni" at bounding box center [477, 284] width 113 height 29
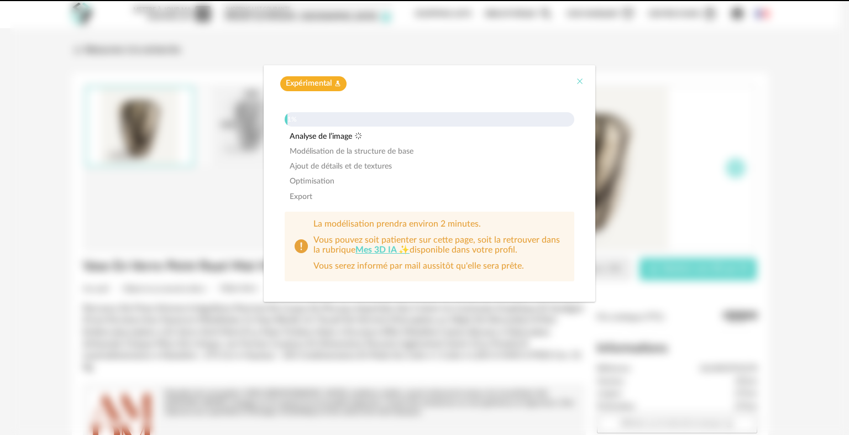
click at [581, 85] on icon "Close" at bounding box center [579, 81] width 9 height 9
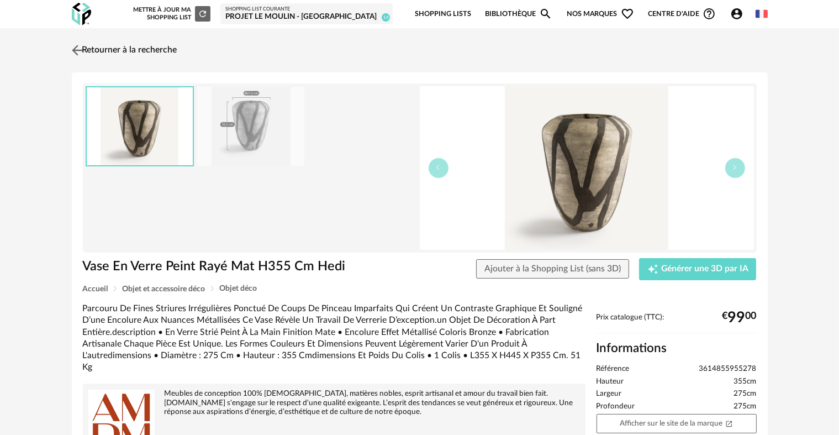
click at [80, 55] on img at bounding box center [77, 50] width 16 height 16
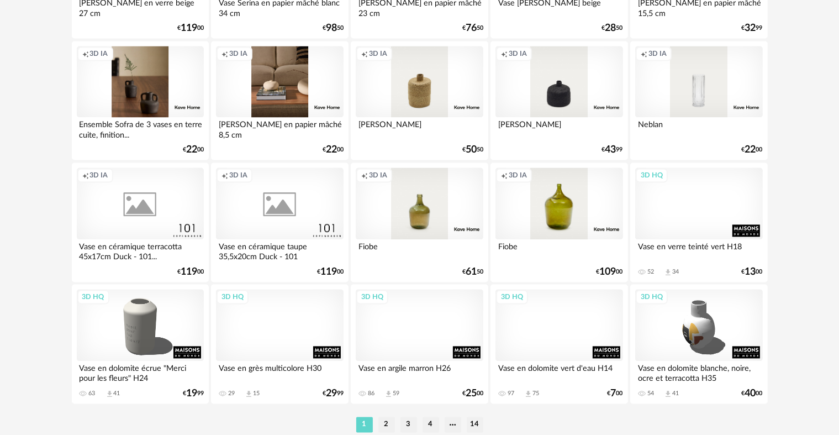
scroll to position [2229, 0]
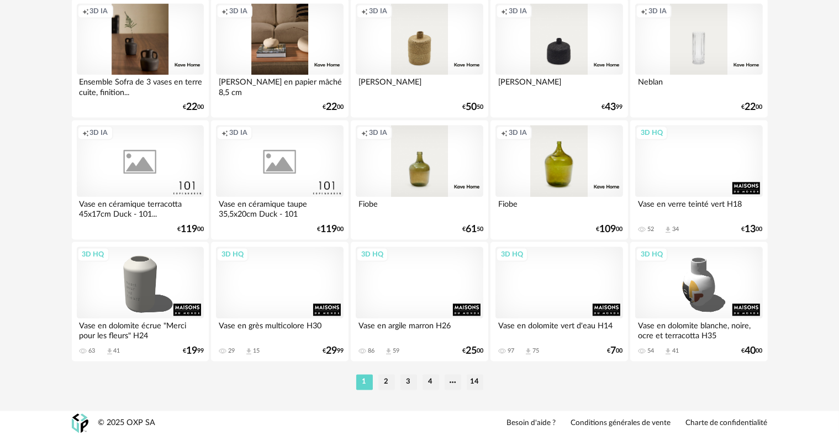
click at [386, 382] on li "2" at bounding box center [387, 381] width 17 height 15
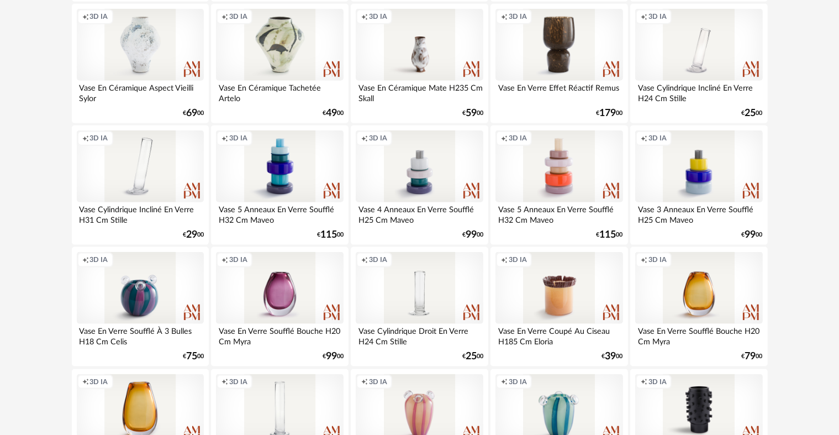
scroll to position [1375, 0]
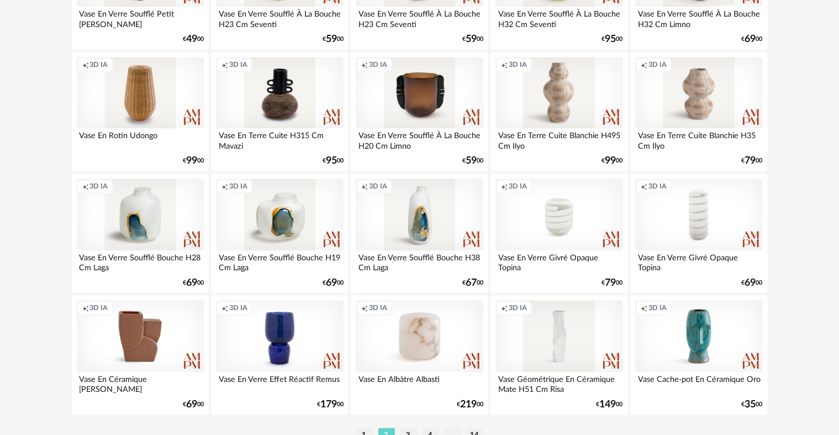
scroll to position [2229, 0]
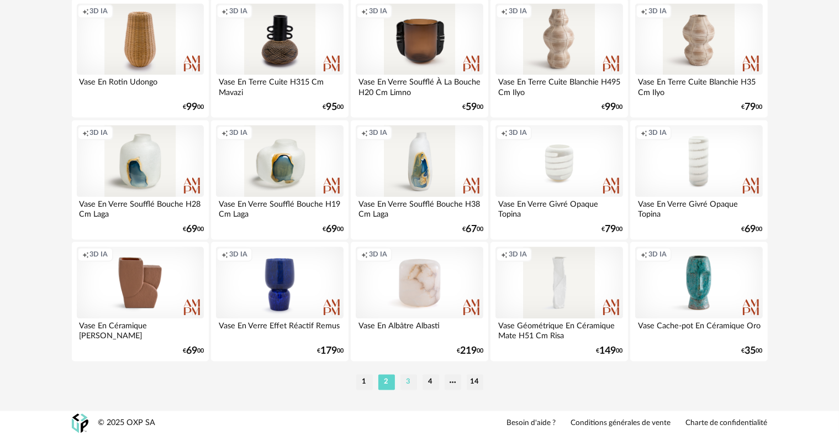
click at [403, 387] on li "3" at bounding box center [409, 381] width 17 height 15
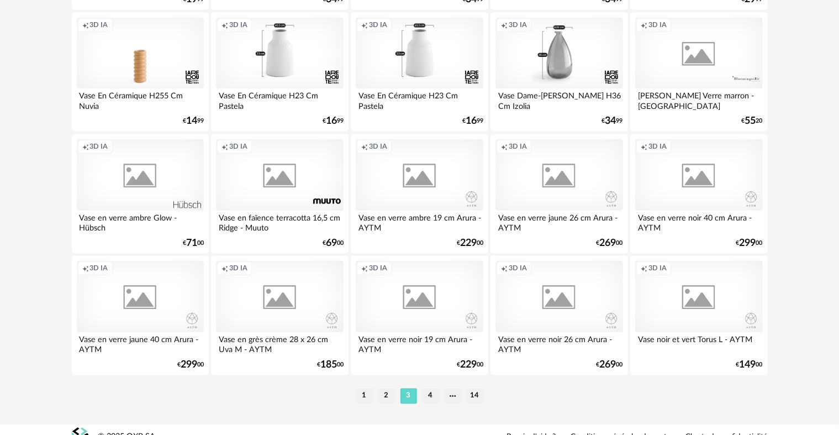
scroll to position [2229, 0]
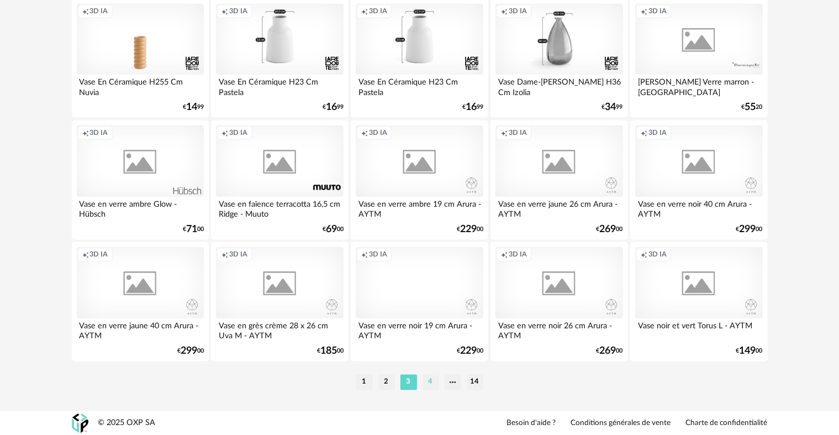
click at [429, 387] on li "4" at bounding box center [431, 381] width 17 height 15
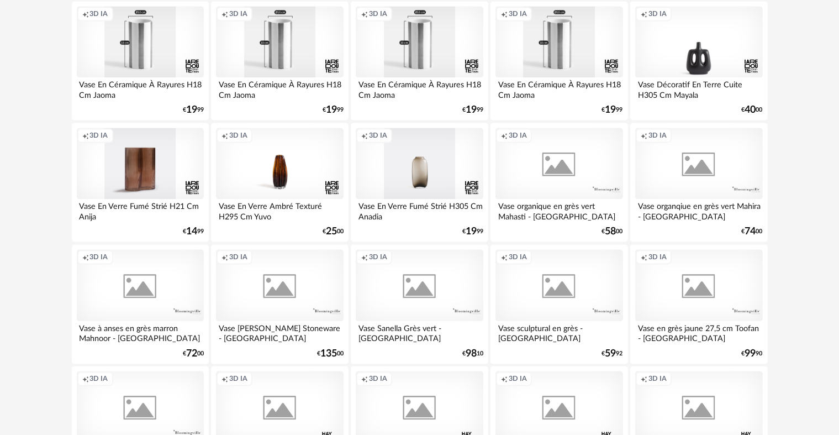
scroll to position [2229, 0]
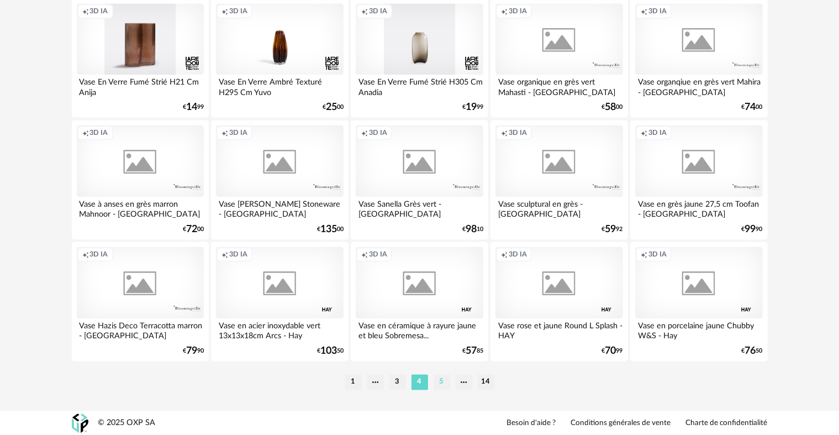
click at [434, 379] on li "5" at bounding box center [442, 381] width 17 height 15
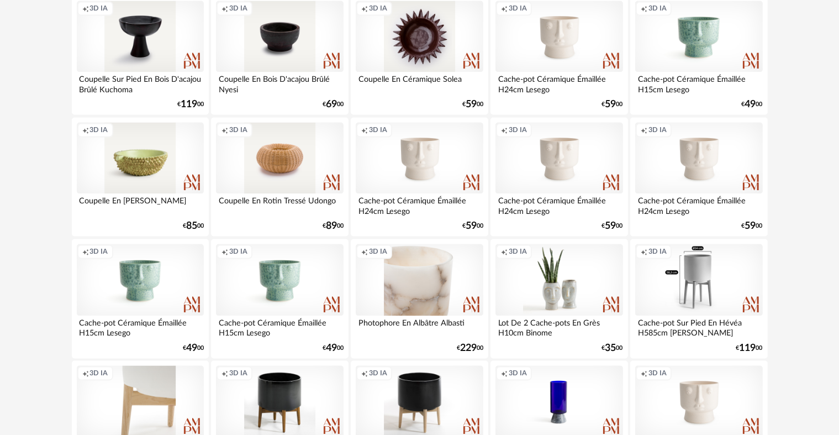
scroll to position [2229, 0]
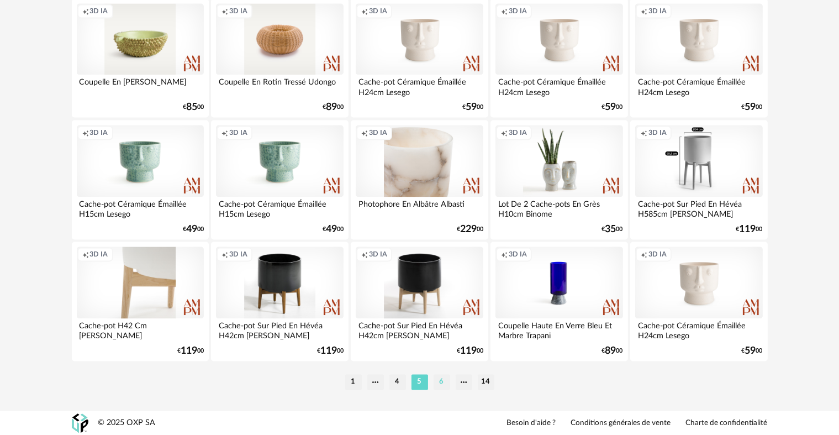
click at [440, 381] on li "6" at bounding box center [442, 381] width 17 height 15
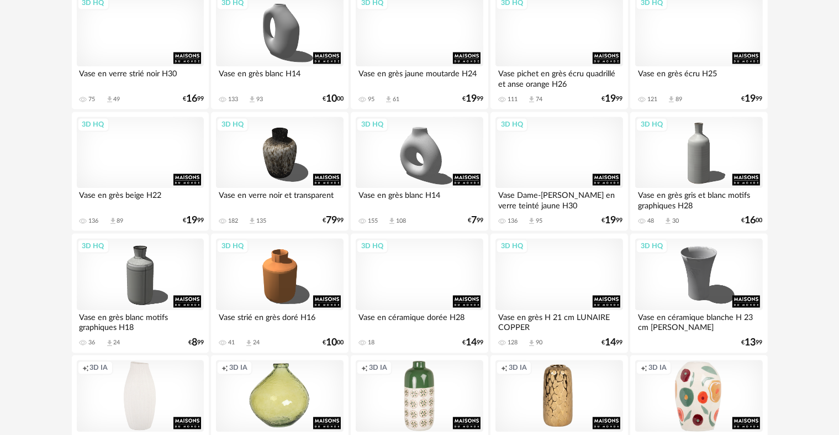
scroll to position [2229, 0]
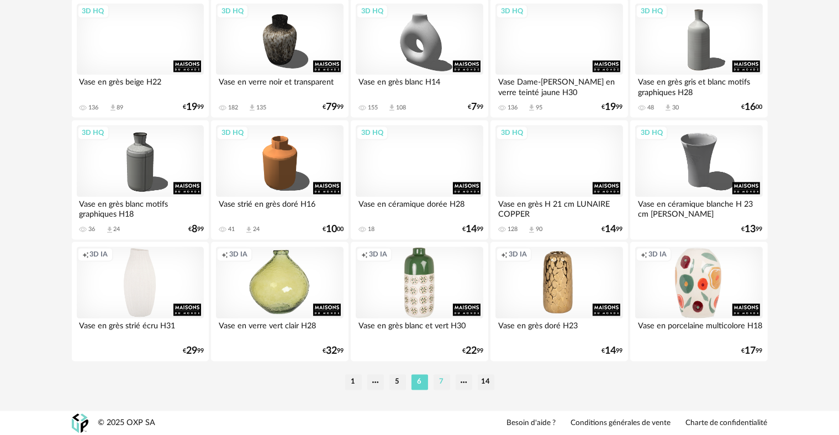
click at [449, 377] on li "7" at bounding box center [442, 381] width 17 height 15
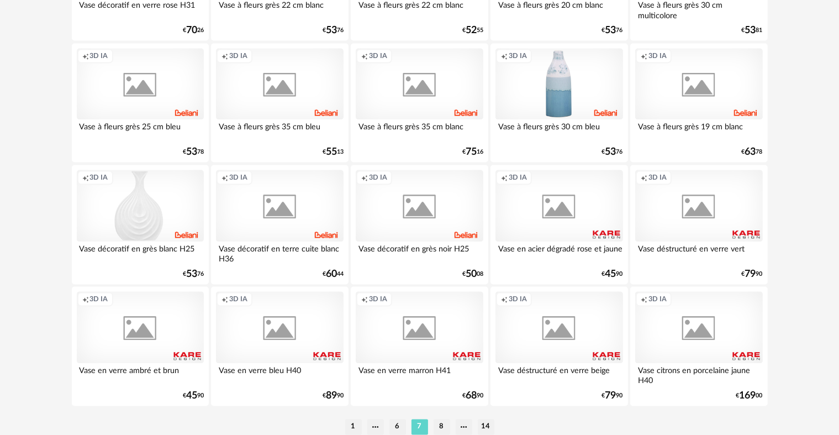
scroll to position [2229, 0]
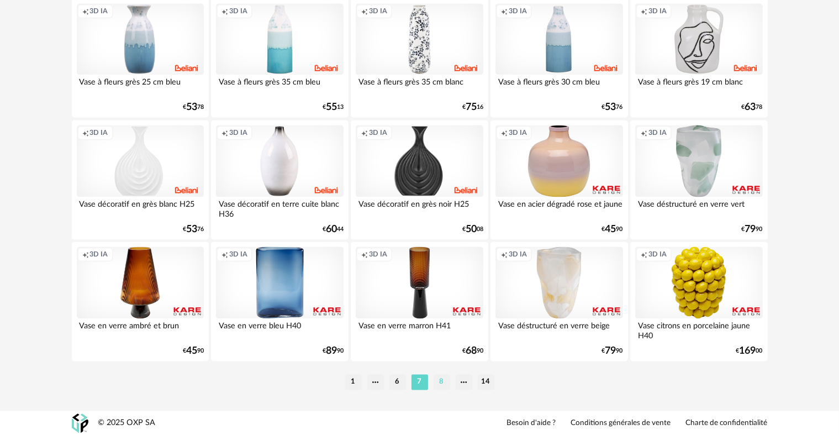
click at [437, 387] on li "8" at bounding box center [442, 381] width 17 height 15
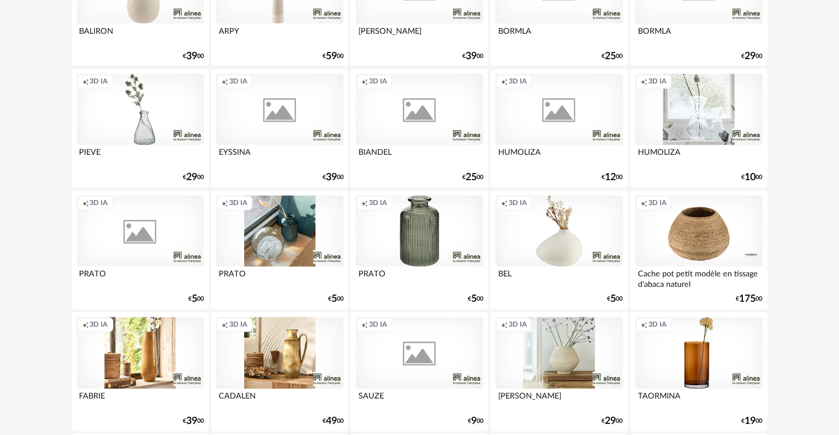
scroll to position [2229, 0]
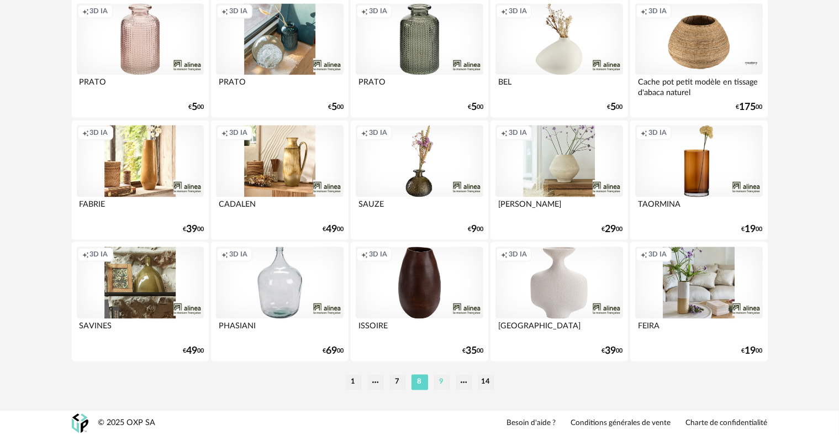
click at [438, 388] on li "9" at bounding box center [442, 381] width 17 height 15
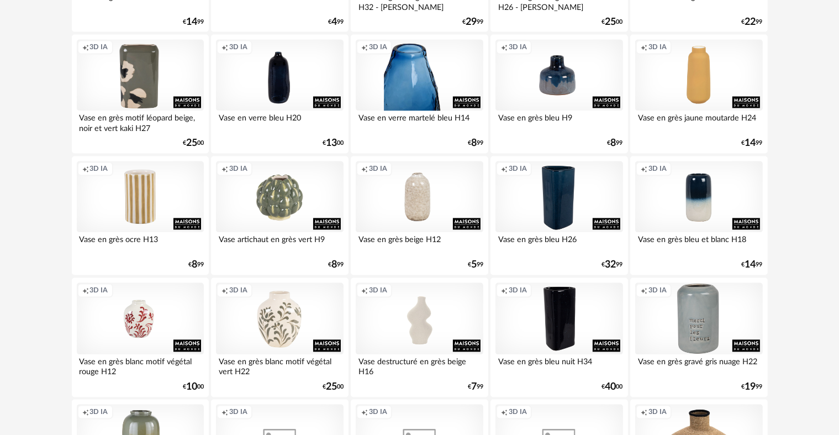
scroll to position [2229, 0]
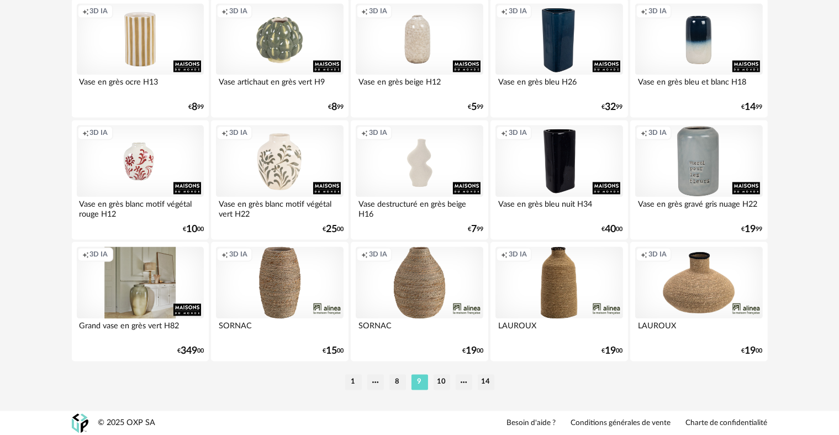
click at [117, 275] on div "Creation icon 3D IA" at bounding box center [140, 282] width 127 height 72
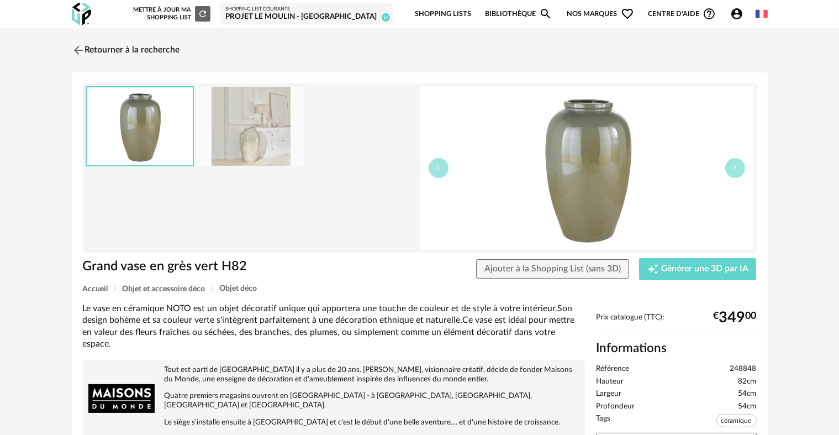
click at [269, 148] on img at bounding box center [250, 126] width 107 height 79
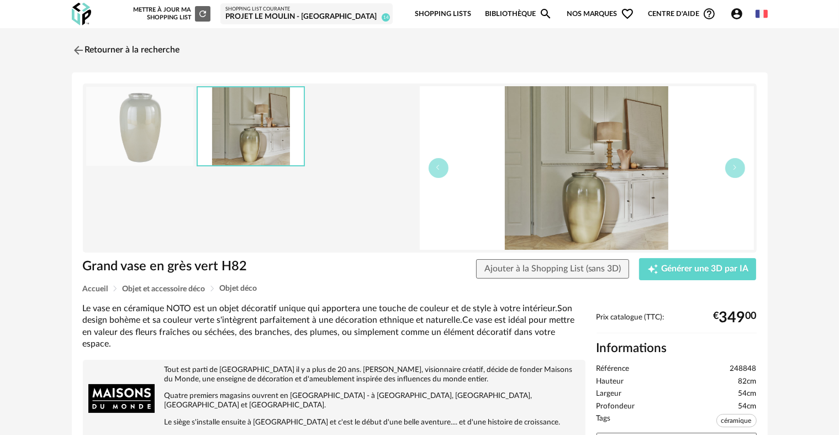
click at [170, 149] on img at bounding box center [139, 126] width 107 height 79
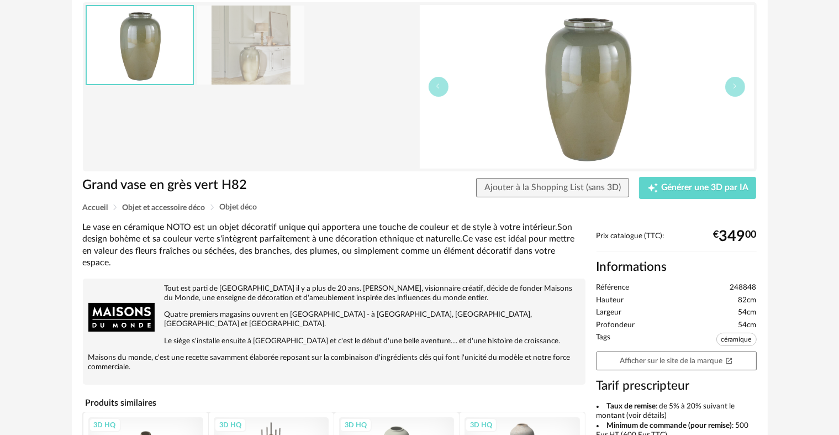
scroll to position [92, 0]
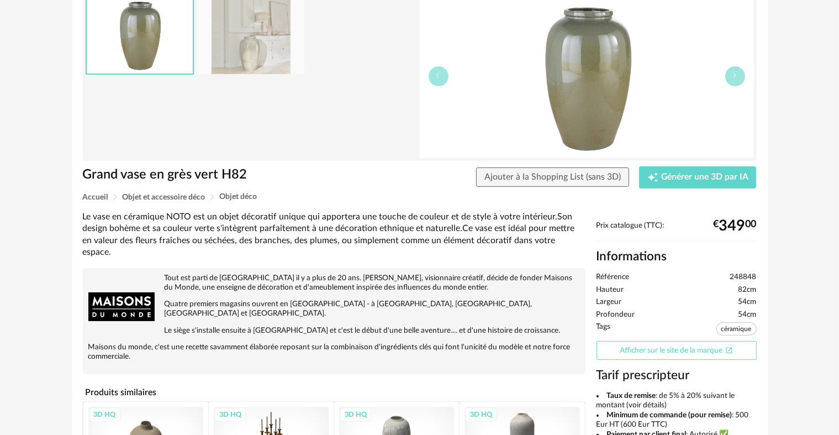
click at [667, 351] on link "Afficher sur le site de la marque Open In New icon" at bounding box center [677, 350] width 160 height 19
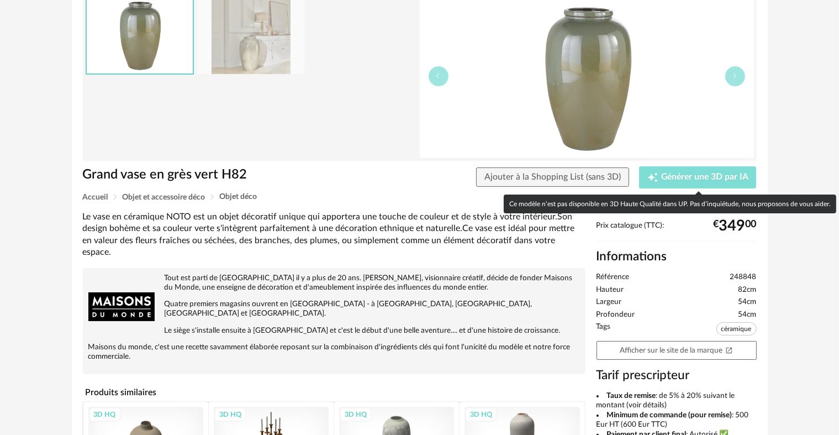
click at [664, 173] on span "Générer une 3D par IA" at bounding box center [704, 177] width 87 height 9
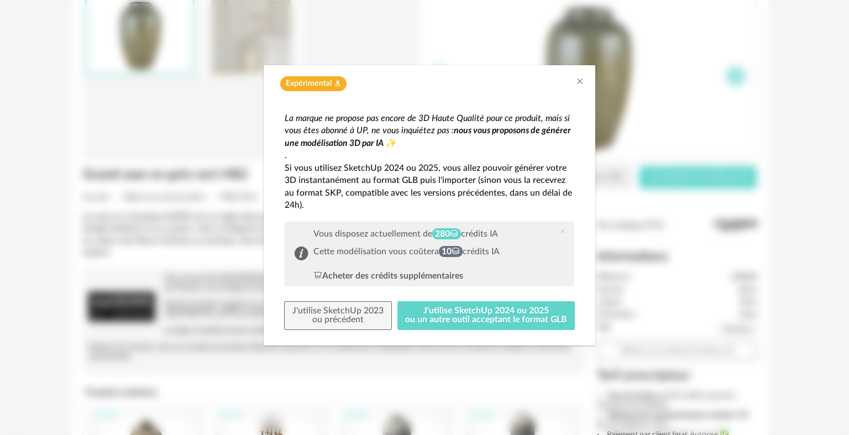
click at [604, 178] on div "Expérimental Flask icon La marque ne propose pas encore de 3D Haute Qualité pou…" at bounding box center [429, 217] width 839 height 435
click at [511, 325] on button "J'utilise SketchUp 2024 ou 2025 ou un autre outil acceptant le format GLB" at bounding box center [486, 315] width 178 height 29
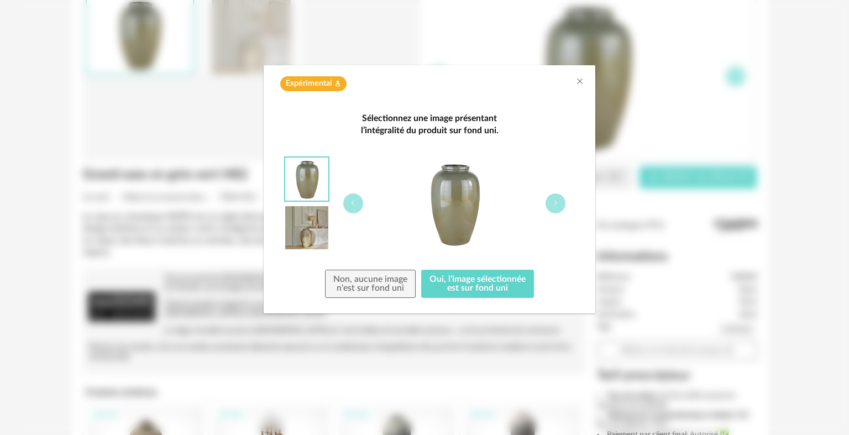
click at [479, 267] on div "Sélectionnez une image présentant l’intégralité du produit sur fond uni. Non, a…" at bounding box center [430, 205] width 290 height 186
click at [478, 283] on button "Oui, l'image sélectionnée est sur fond uni" at bounding box center [477, 284] width 113 height 29
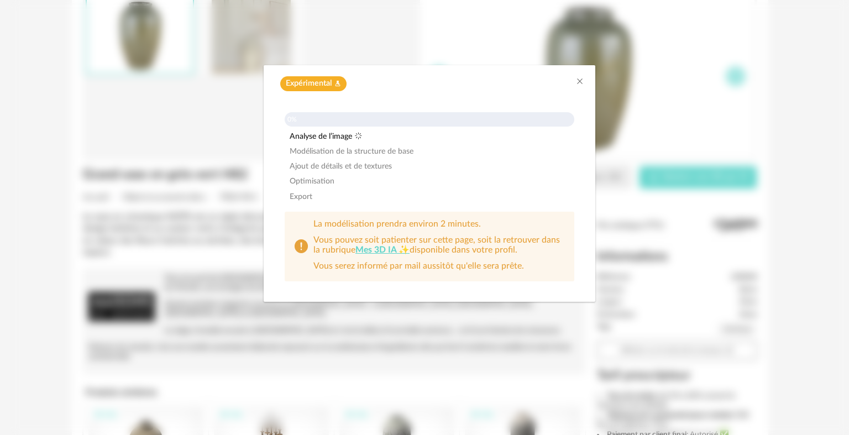
click at [584, 78] on div "Expérimental Flask icon" at bounding box center [430, 80] width 332 height 31
click at [584, 79] on div "Expérimental Flask icon" at bounding box center [430, 80] width 332 height 31
click at [582, 80] on icon "Close" at bounding box center [579, 81] width 9 height 9
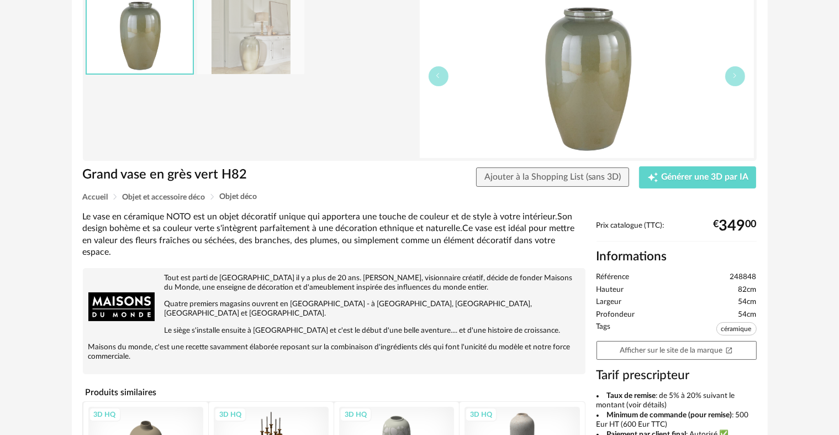
click at [549, 206] on div "Grand vase en grès vert H82 Grand vase en grès vert H82 Ajouter à la Shopping L…" at bounding box center [420, 313] width 696 height 664
click at [557, 177] on span "Ajouter à la Shopping List (sans 3D)" at bounding box center [553, 176] width 137 height 9
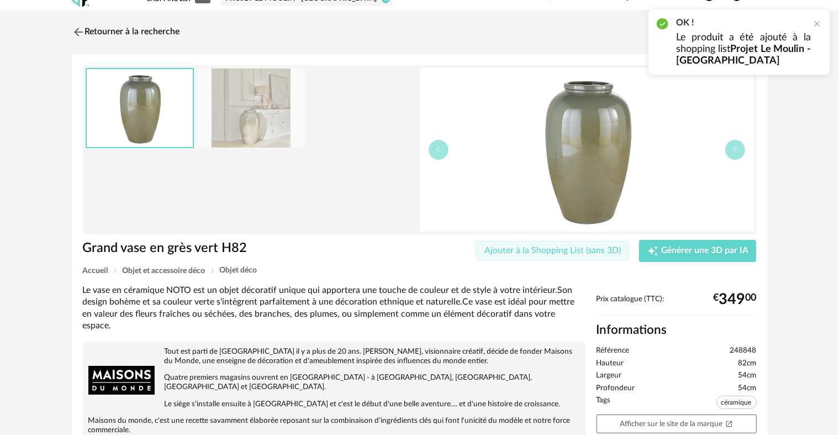
scroll to position [0, 0]
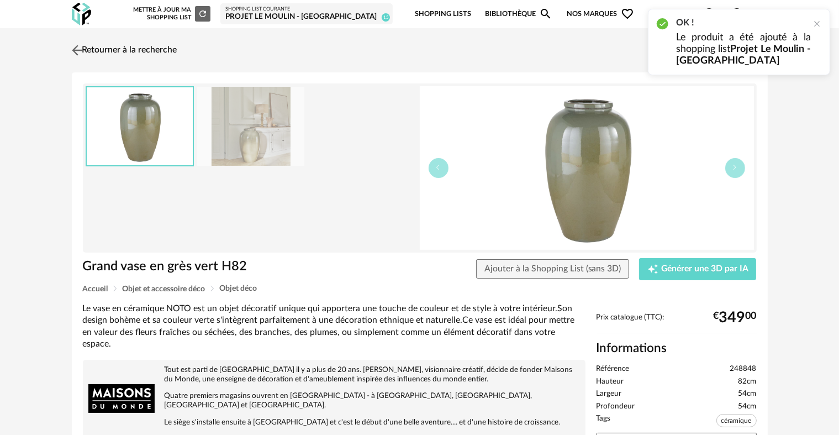
click at [140, 46] on link "Retourner à la recherche" at bounding box center [123, 50] width 108 height 24
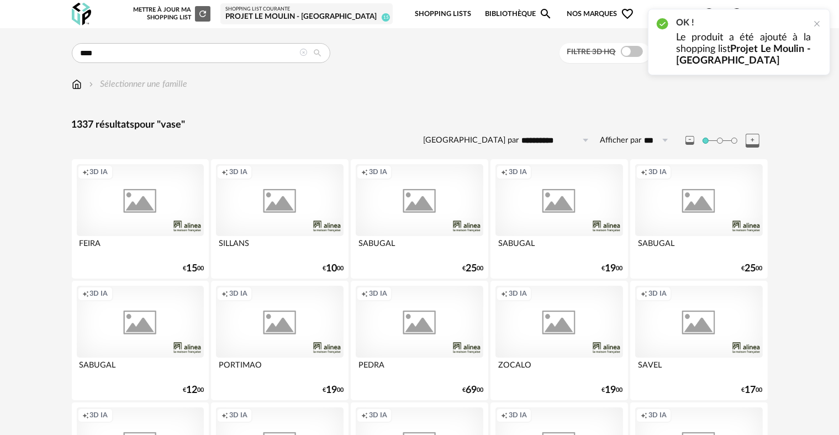
scroll to position [2229, 0]
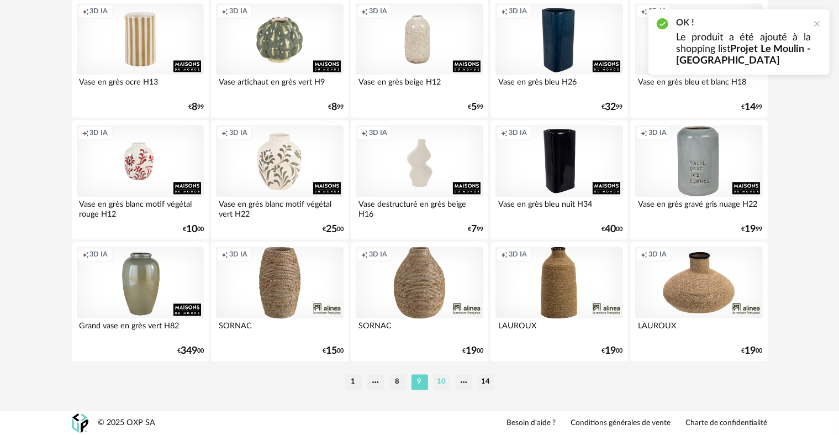
click at [444, 379] on li "10" at bounding box center [442, 381] width 17 height 15
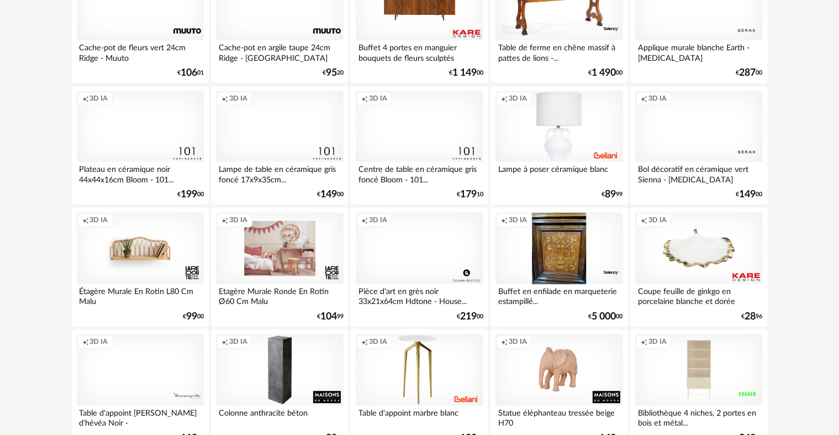
scroll to position [2229, 0]
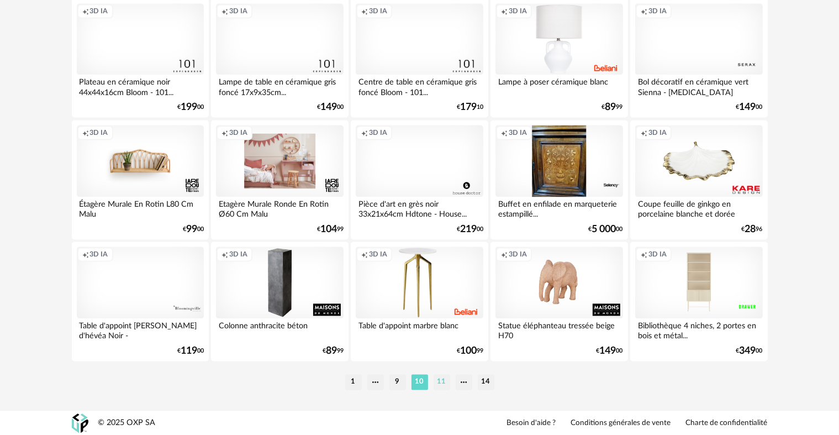
click at [440, 386] on li "11" at bounding box center [442, 381] width 17 height 15
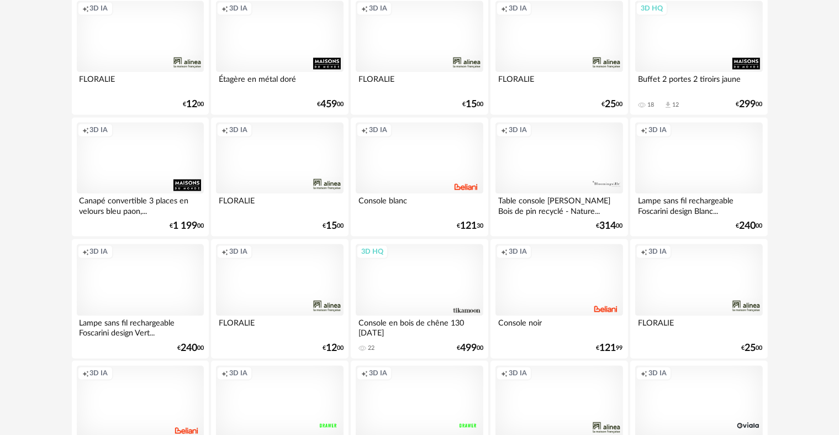
scroll to position [2229, 0]
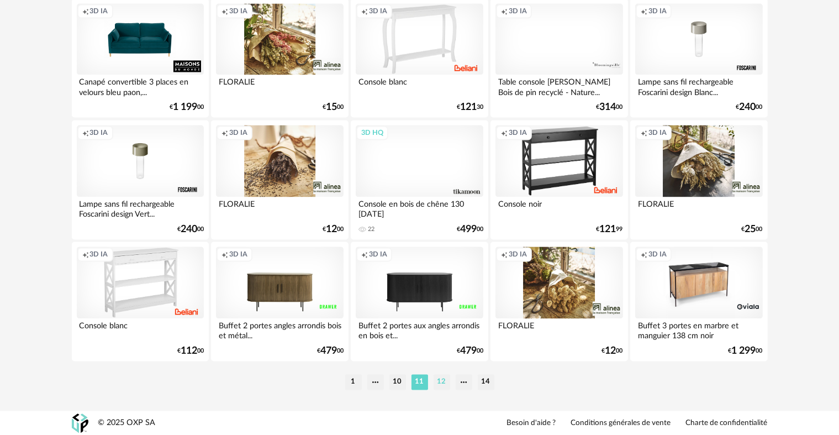
click at [437, 378] on li "12" at bounding box center [442, 381] width 17 height 15
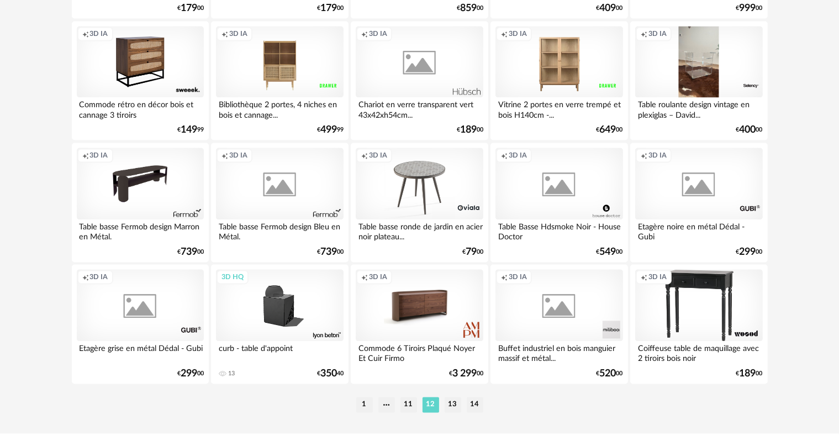
scroll to position [2229, 0]
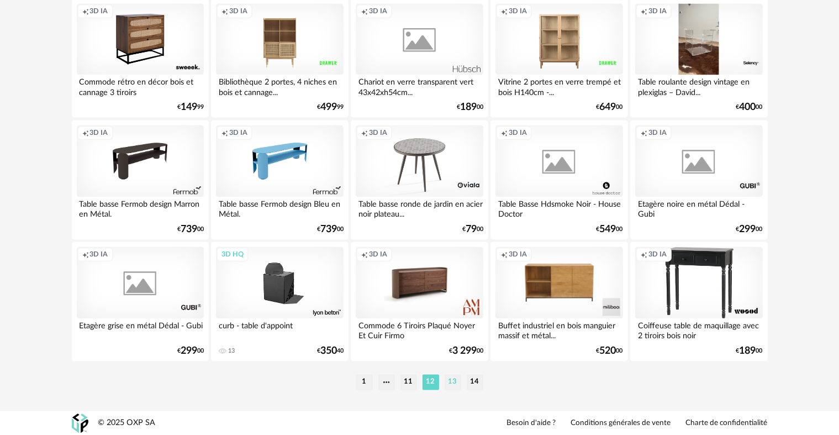
click at [453, 380] on li "13" at bounding box center [453, 381] width 17 height 15
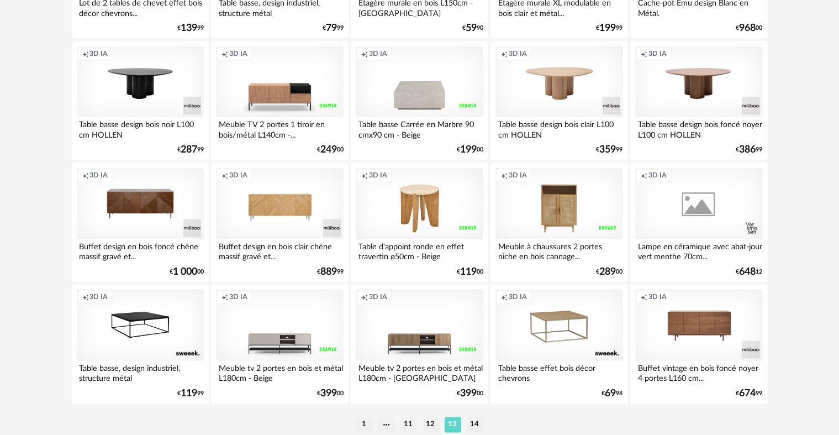
scroll to position [2229, 0]
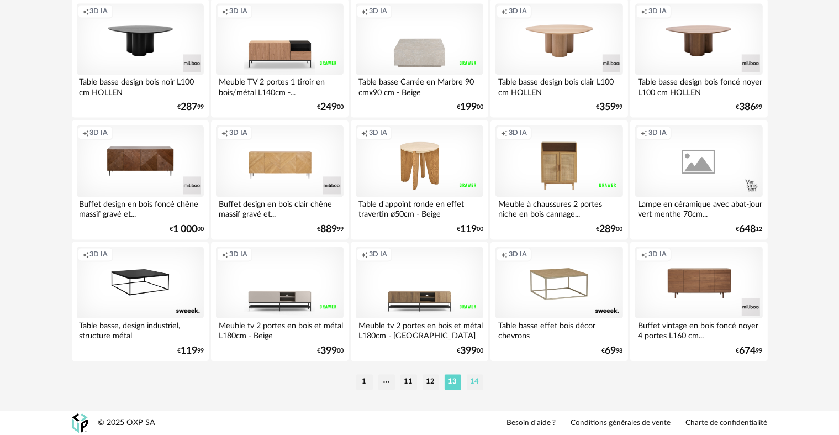
click at [478, 387] on li "14" at bounding box center [475, 381] width 17 height 15
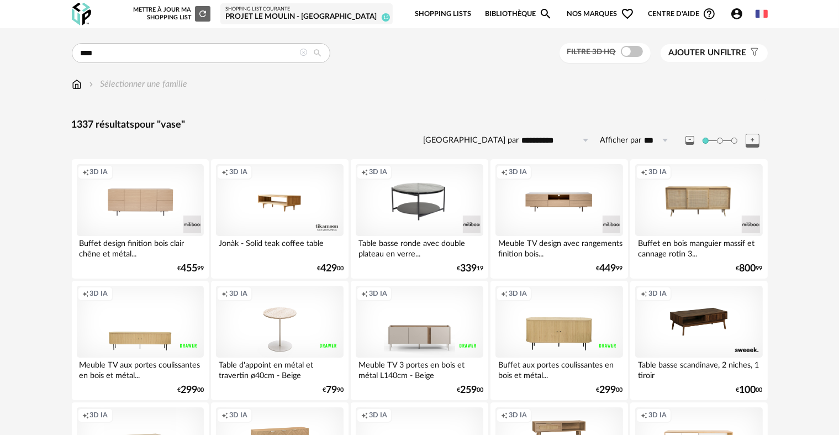
click at [738, 12] on icon "Account Circle icon" at bounding box center [737, 13] width 11 height 11
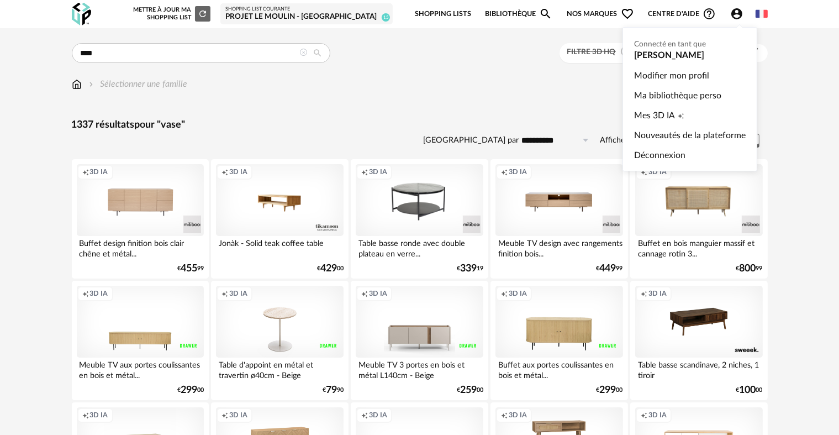
click at [737, 11] on icon "Account Circle icon" at bounding box center [736, 13] width 13 height 13
click at [671, 114] on span "Mes 3D IA" at bounding box center [654, 116] width 41 height 20
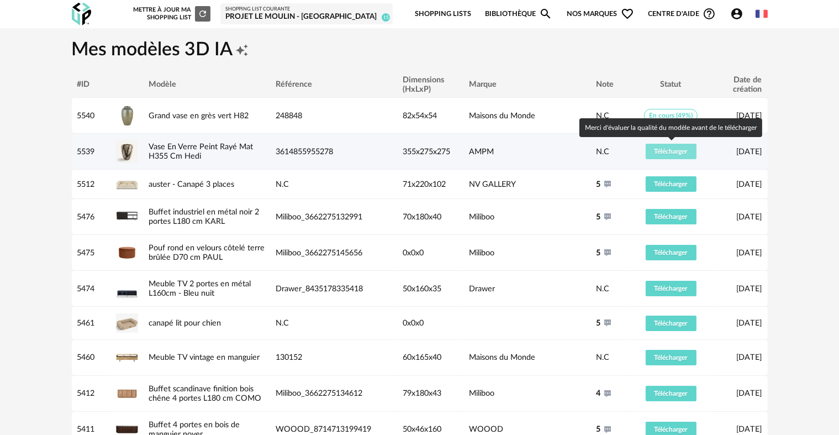
click at [660, 157] on button "Télécharger" at bounding box center [671, 151] width 51 height 15
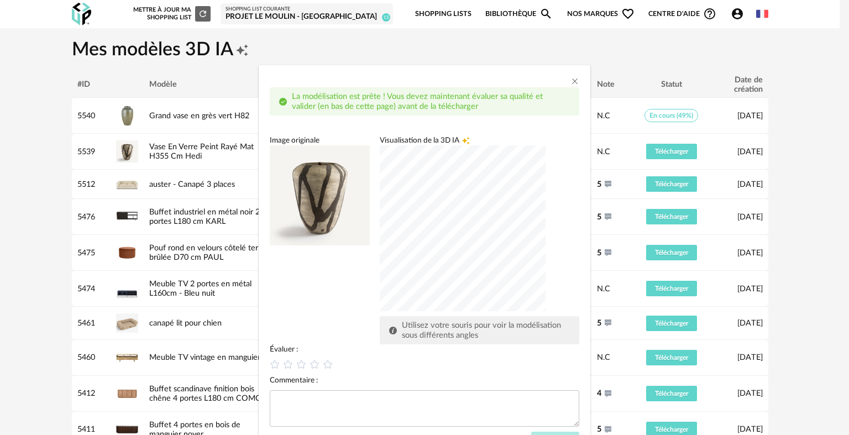
click at [398, 265] on div "dialog" at bounding box center [463, 228] width 166 height 166
click at [316, 365] on icon "dialog" at bounding box center [315, 365] width 12 height 12
click at [329, 367] on span "dialog" at bounding box center [329, 364] width 13 height 10
click at [312, 416] on textarea "dialog" at bounding box center [424, 408] width 309 height 36
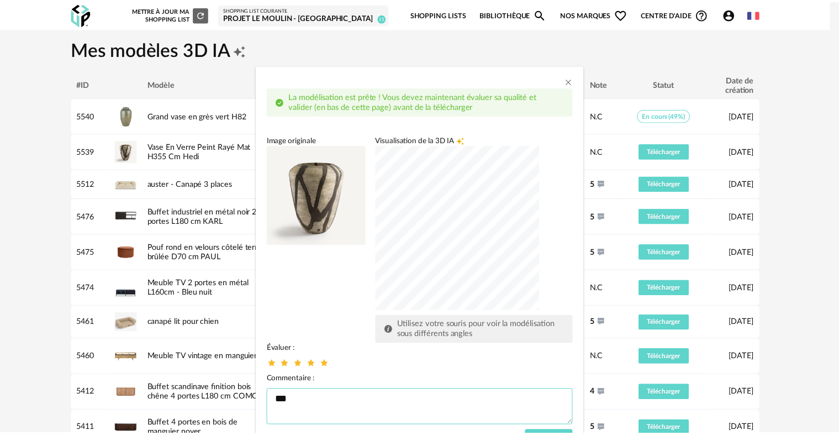
scroll to position [49, 0]
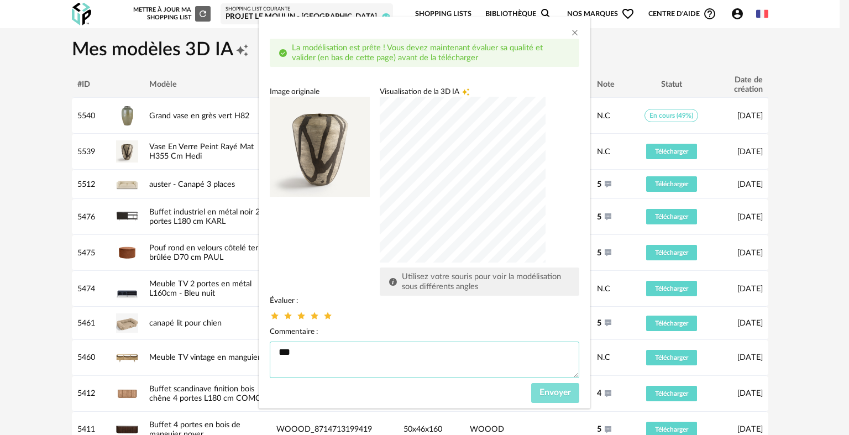
type textarea "***"
click at [539, 397] on button "Envoyer" at bounding box center [555, 393] width 48 height 20
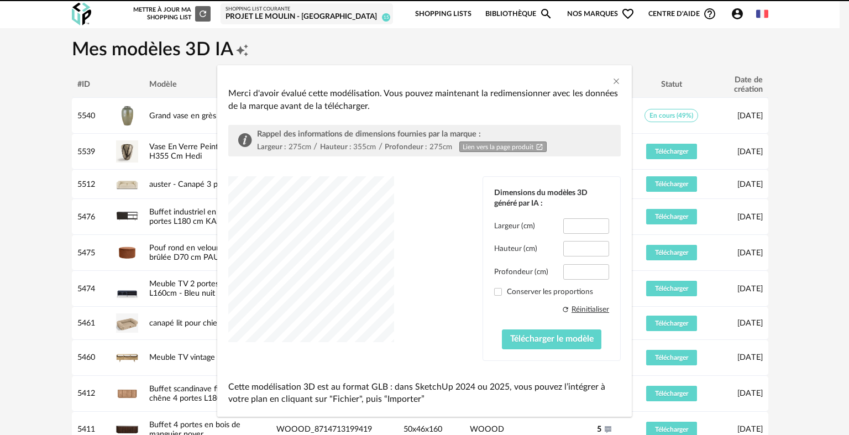
type input "*****"
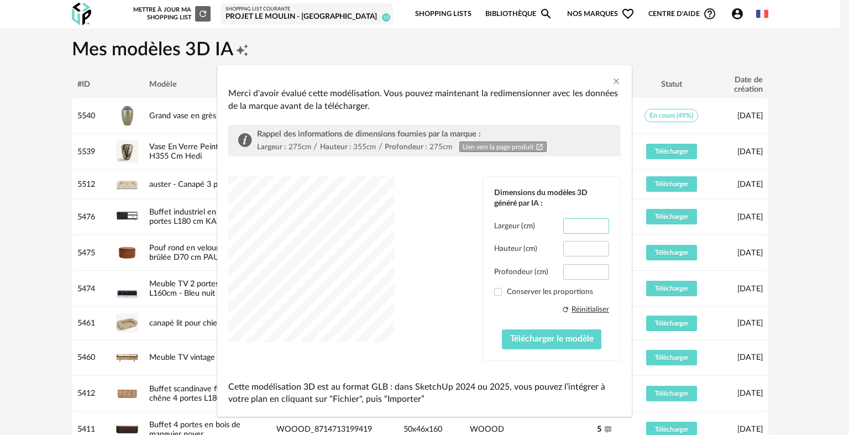
drag, startPoint x: 565, startPoint y: 227, endPoint x: 592, endPoint y: 228, distance: 27.1
click at [592, 228] on input "*****" at bounding box center [586, 225] width 46 height 15
type input "***"
drag, startPoint x: 564, startPoint y: 276, endPoint x: 613, endPoint y: 277, distance: 49.7
click at [613, 277] on div "Dimensions du modèles 3D généré par IA : Largeur (cm) *** Hauteur (cm) ***** Pr…" at bounding box center [551, 268] width 137 height 183
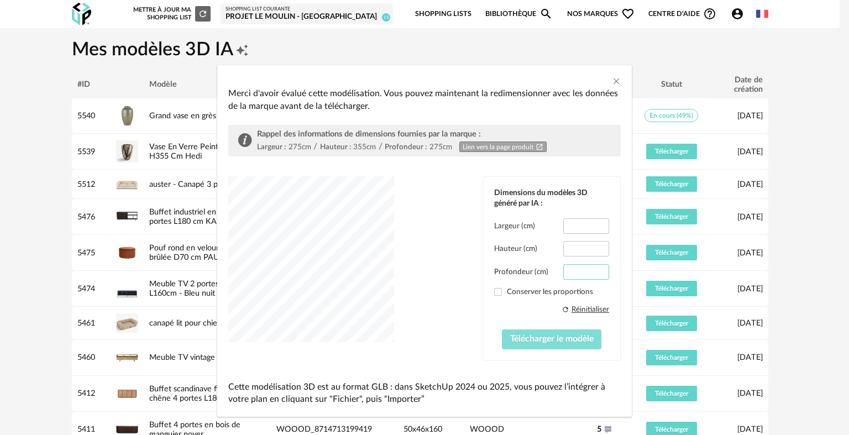
type input "***"
click at [548, 343] on button "Télécharger le modèle" at bounding box center [552, 339] width 100 height 20
